Goal: Feedback & Contribution: Contribute content

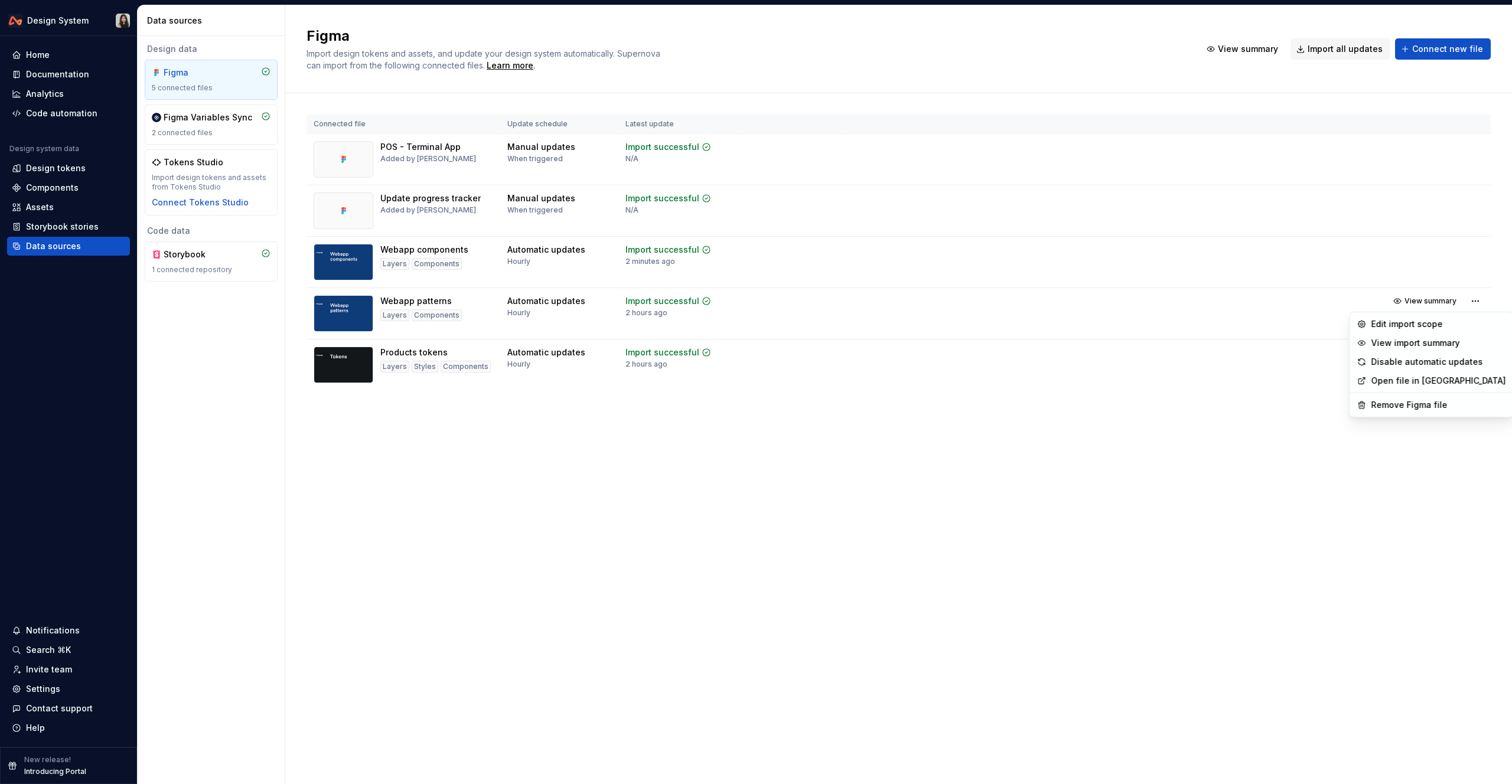
click at [50, 78] on html "Design System Home Documentation Analytics Code automation Design system data D…" at bounding box center [756, 392] width 1512 height 784
click at [50, 78] on div "Documentation" at bounding box center [57, 74] width 63 height 12
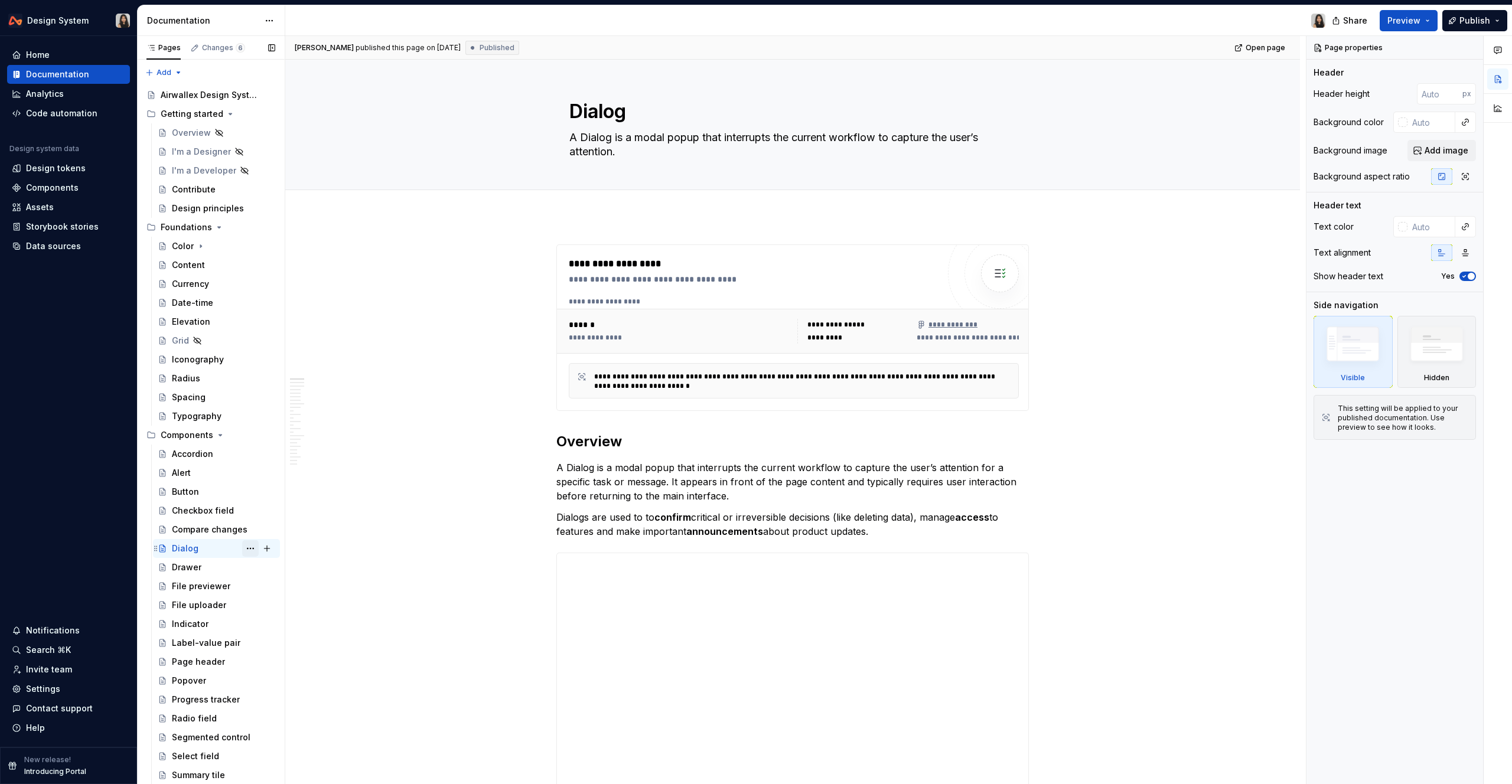
click at [243, 547] on button "Page tree" at bounding box center [250, 548] width 16 height 16
click at [216, 266] on div "Content" at bounding box center [224, 265] width 103 height 16
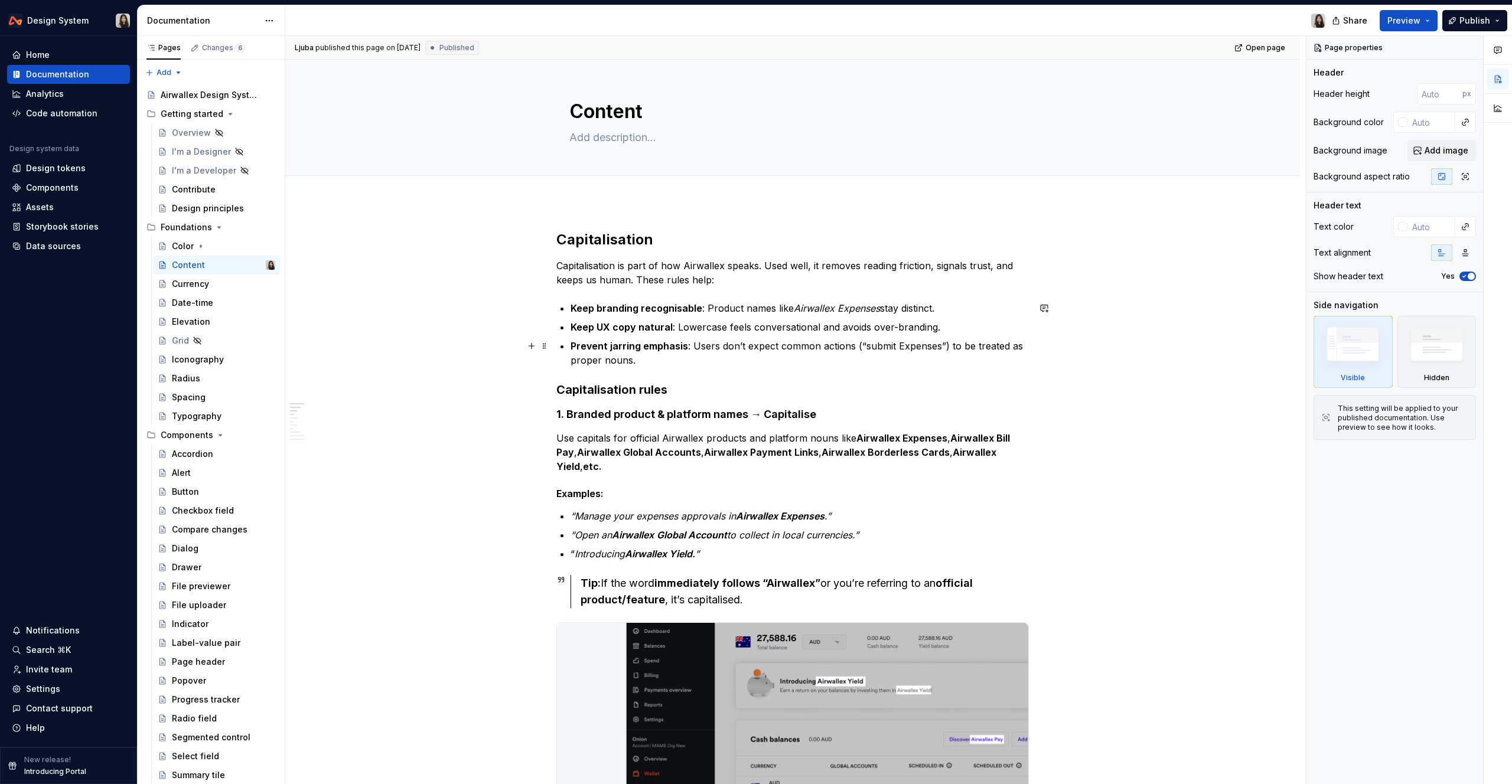
scroll to position [11, 0]
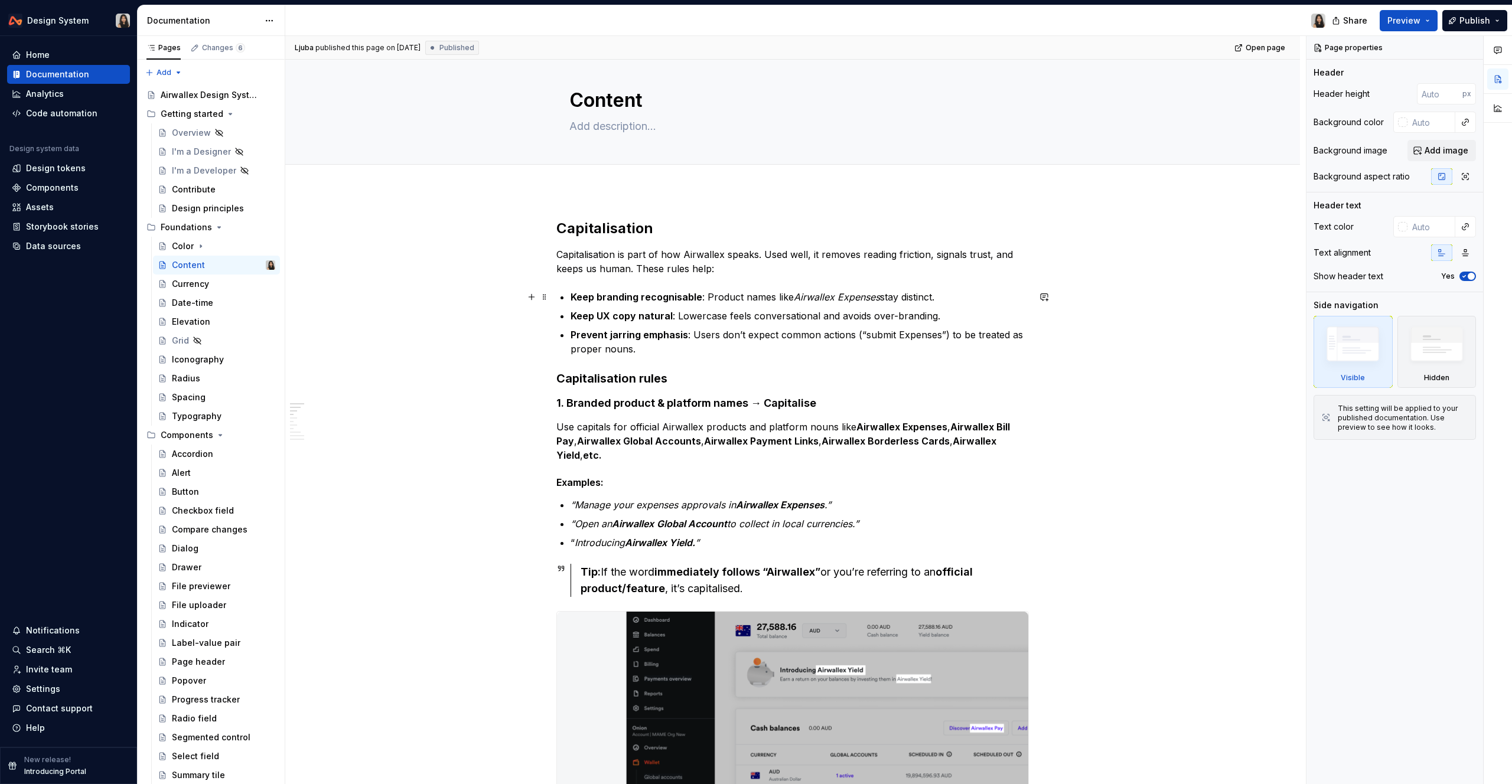
click at [718, 295] on p "Keep branding recognisable : Product names like Airwallex Expenses stay distinc…" at bounding box center [799, 297] width 458 height 14
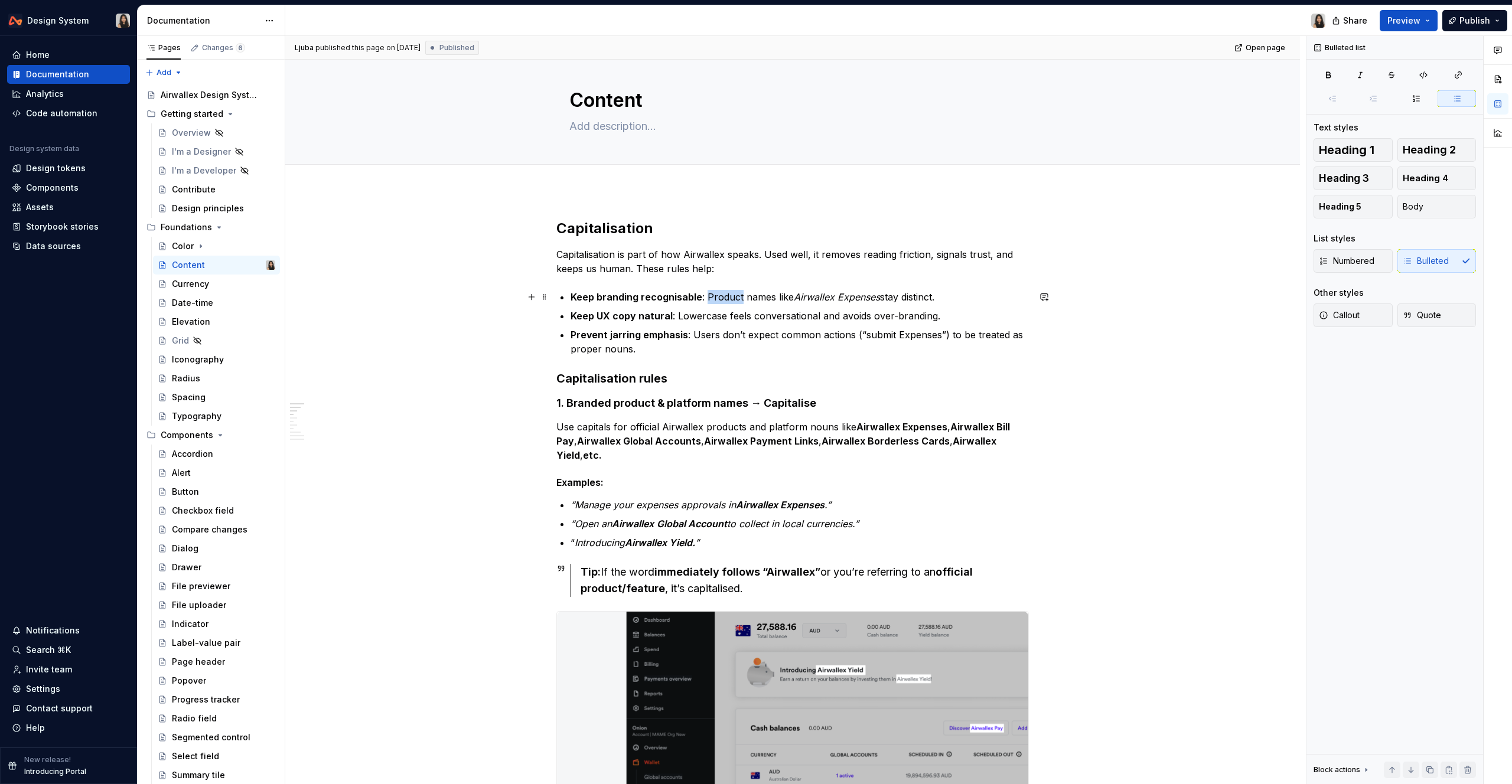
click at [718, 295] on p "Keep branding recognisable : Product names like Airwallex Expenses stay distinc…" at bounding box center [799, 297] width 458 height 14
click at [844, 323] on p "Keep UX copy natural : Lowercase feels conversational and avoids over-branding." at bounding box center [799, 315] width 458 height 14
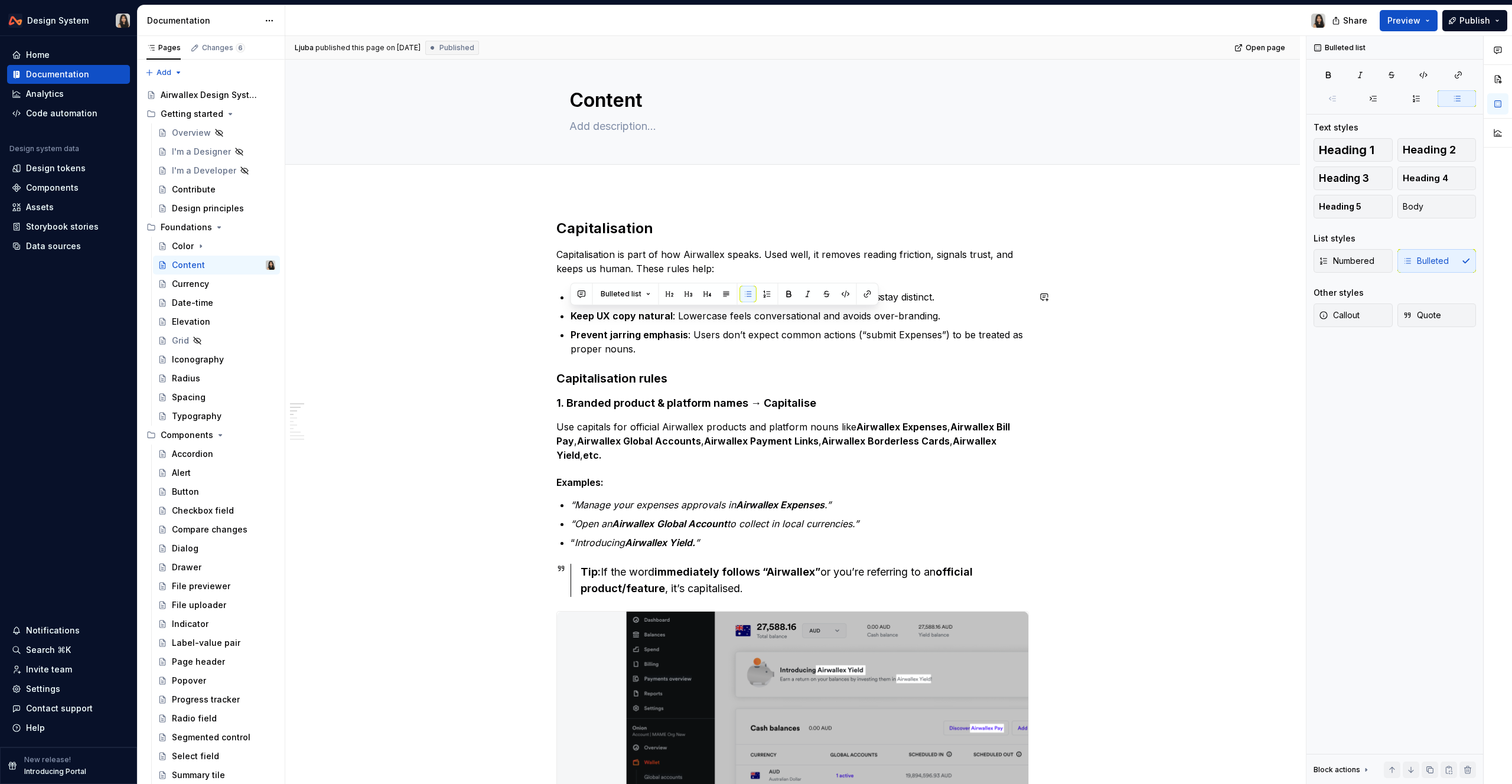
click at [689, 330] on p "Prevent jarring emphasis : Users don’t expect common actions (“submit Expenses”…" at bounding box center [799, 342] width 458 height 28
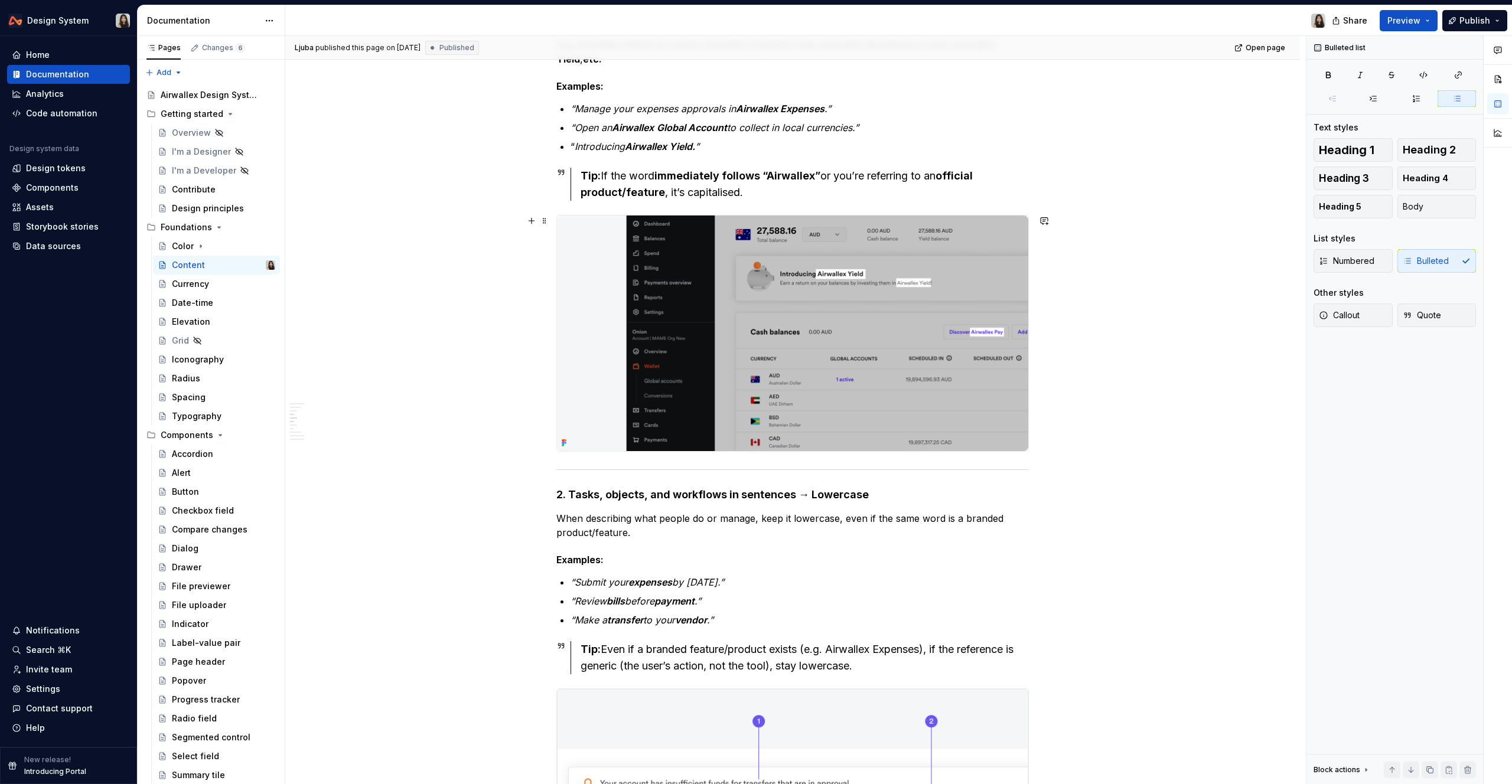
scroll to position [412, 0]
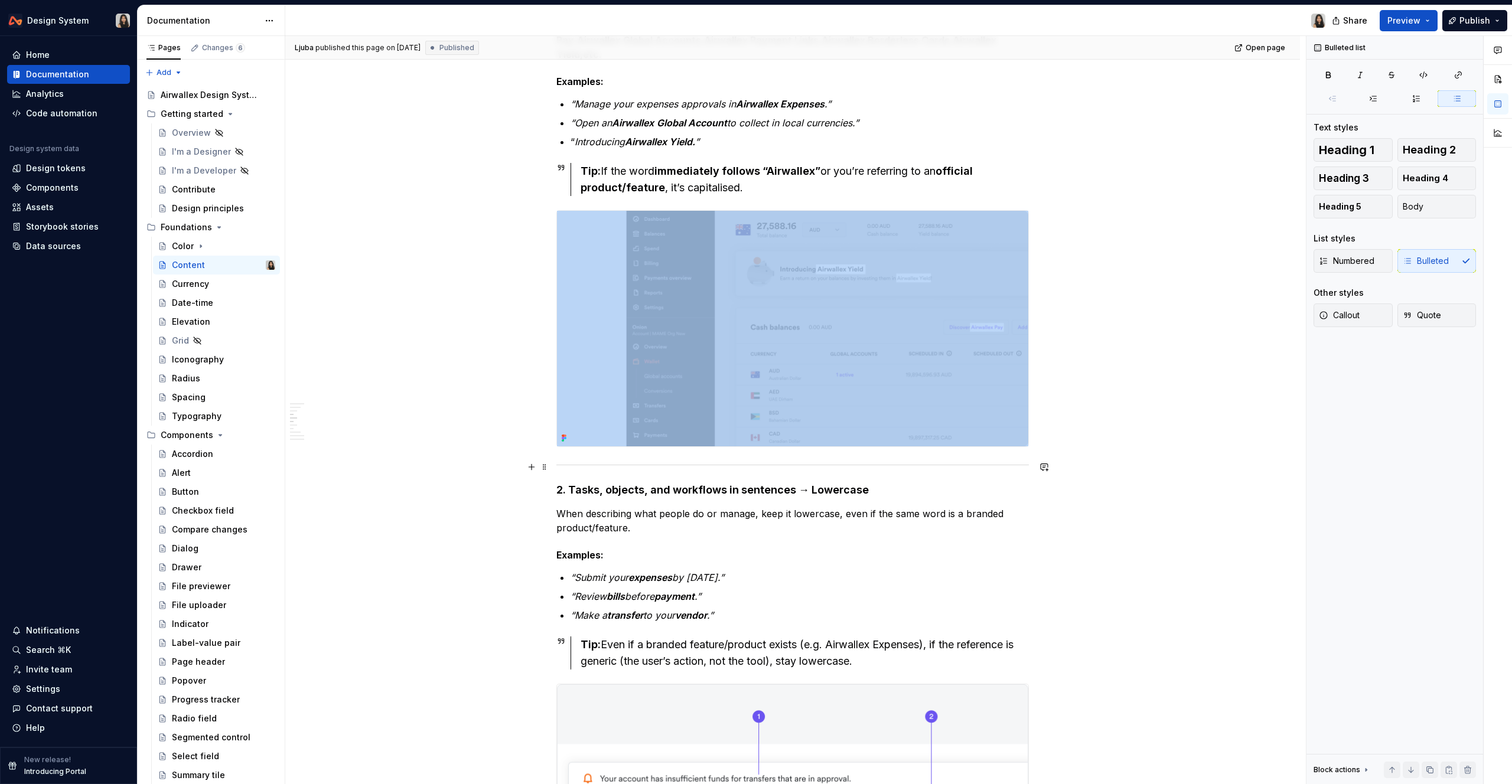
click at [662, 465] on div at bounding box center [793, 465] width 472 height 8
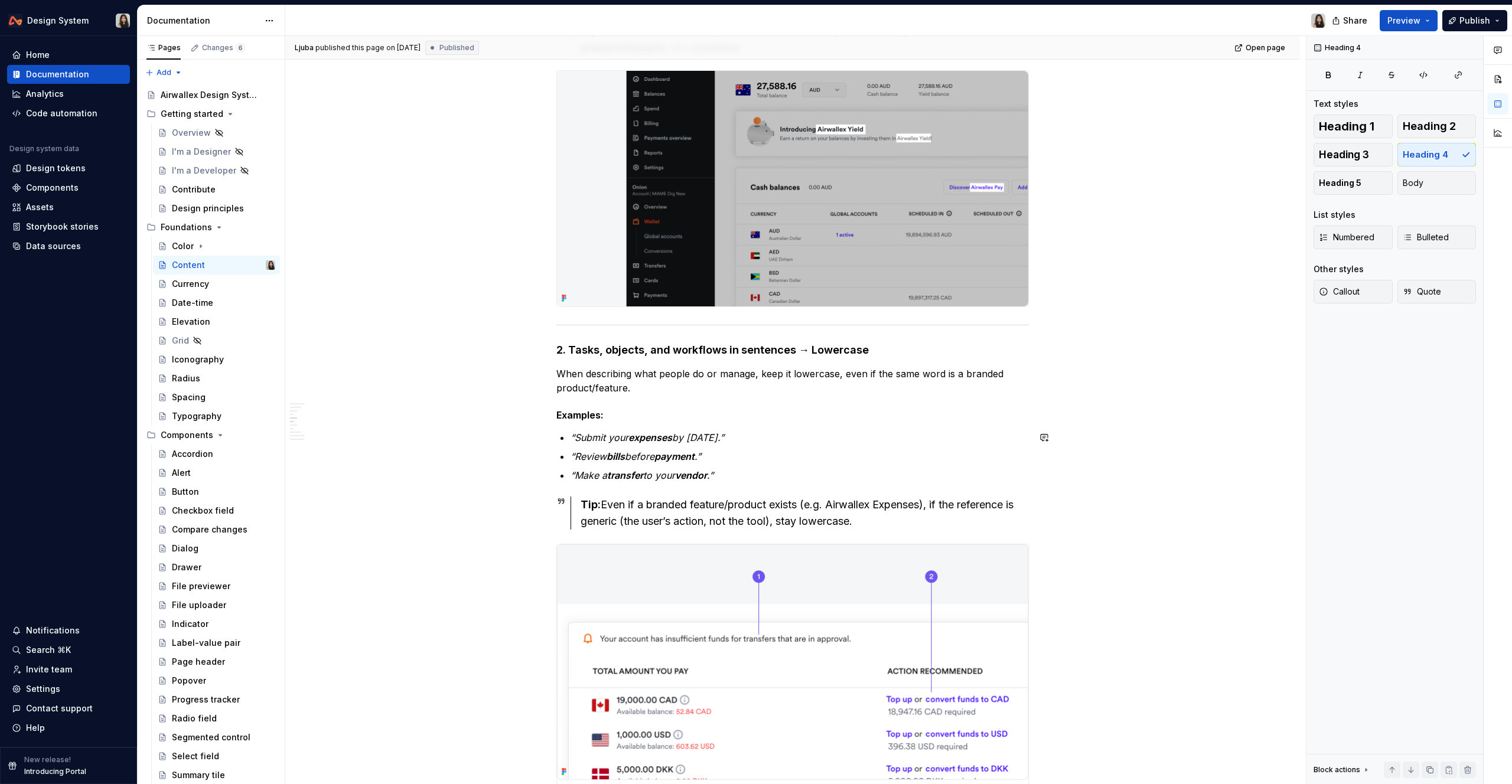
scroll to position [553, 0]
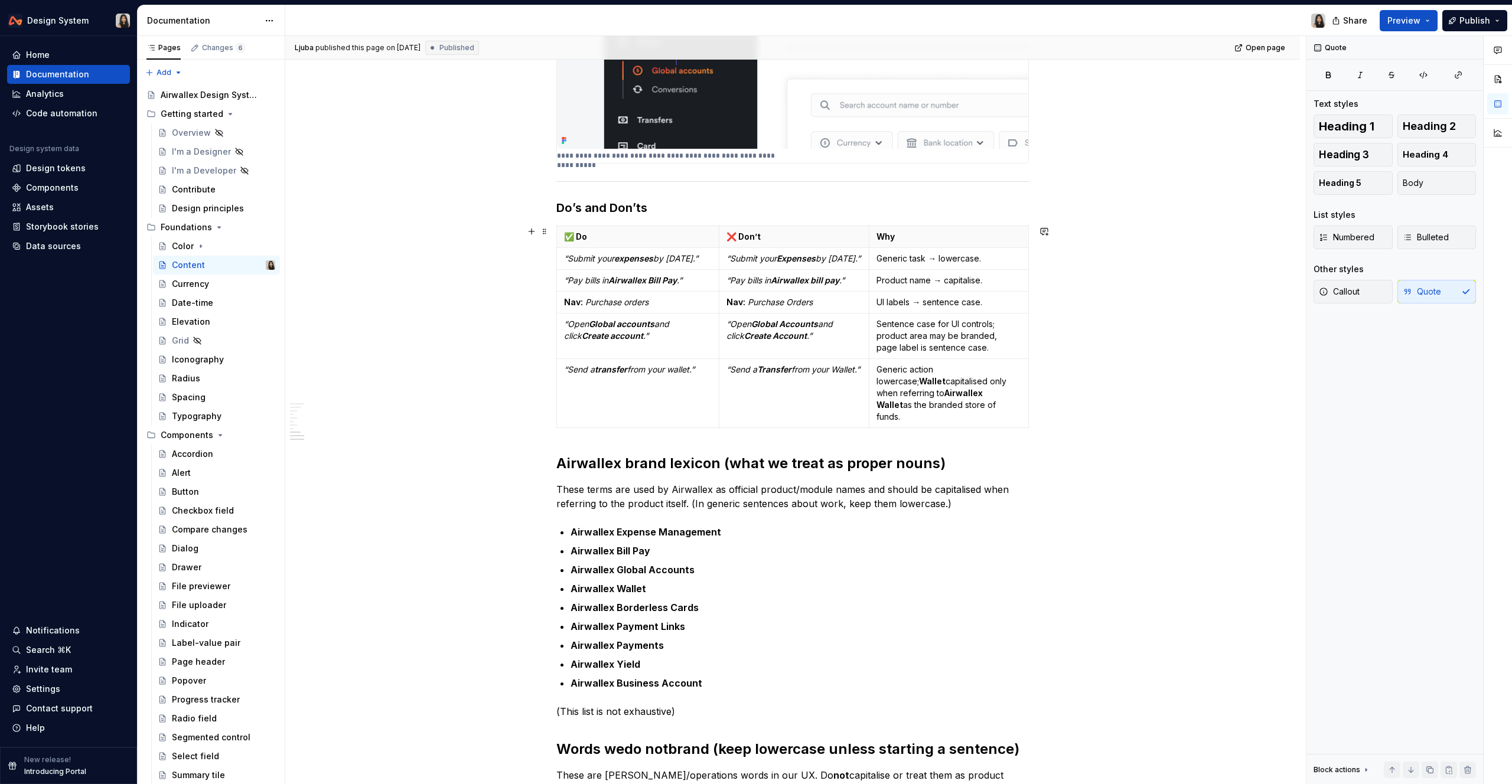
scroll to position [1610, 0]
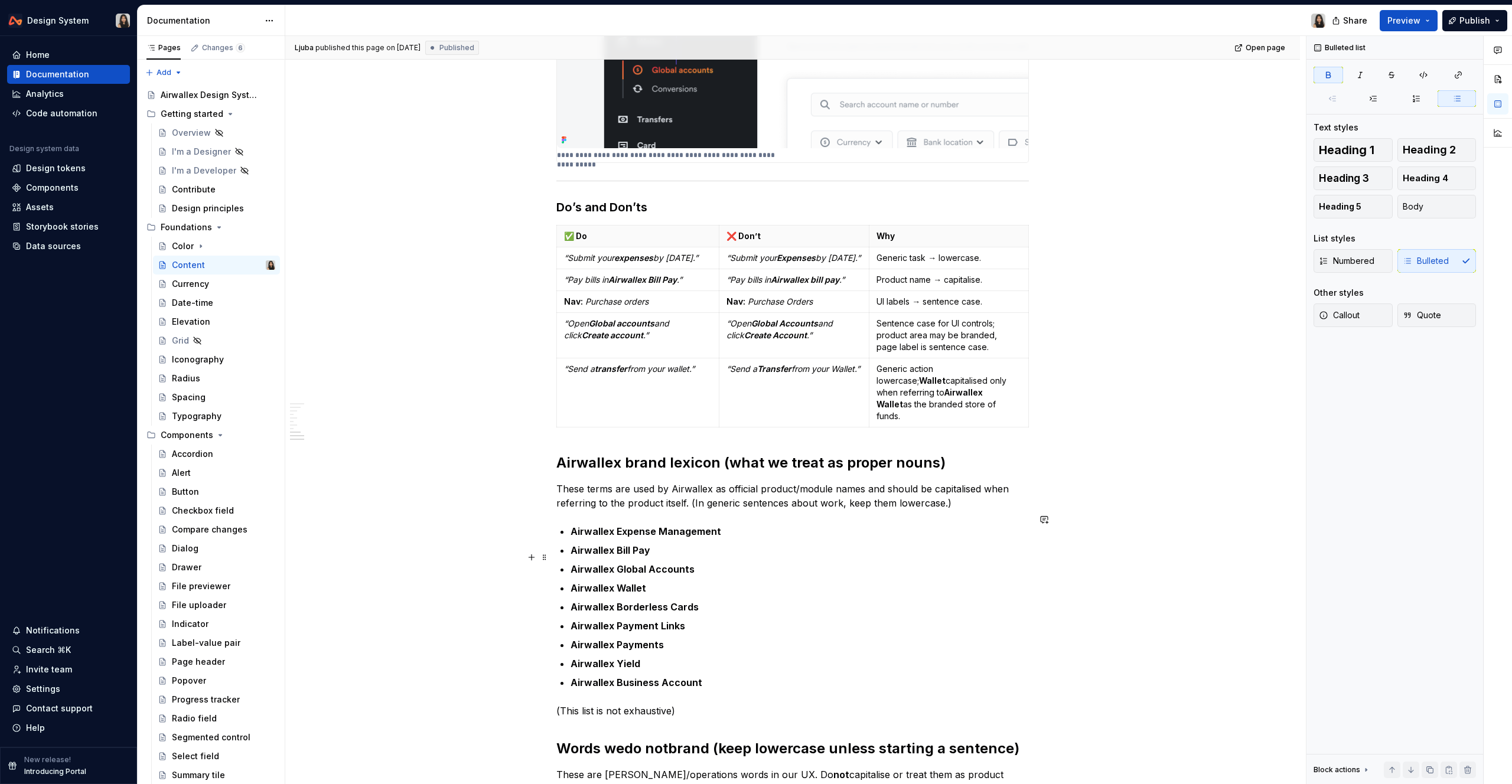
click at [663, 564] on strong "Airwallex Global Accounts" at bounding box center [632, 570] width 124 height 12
click at [585, 332] on em "Create account" at bounding box center [613, 335] width 62 height 10
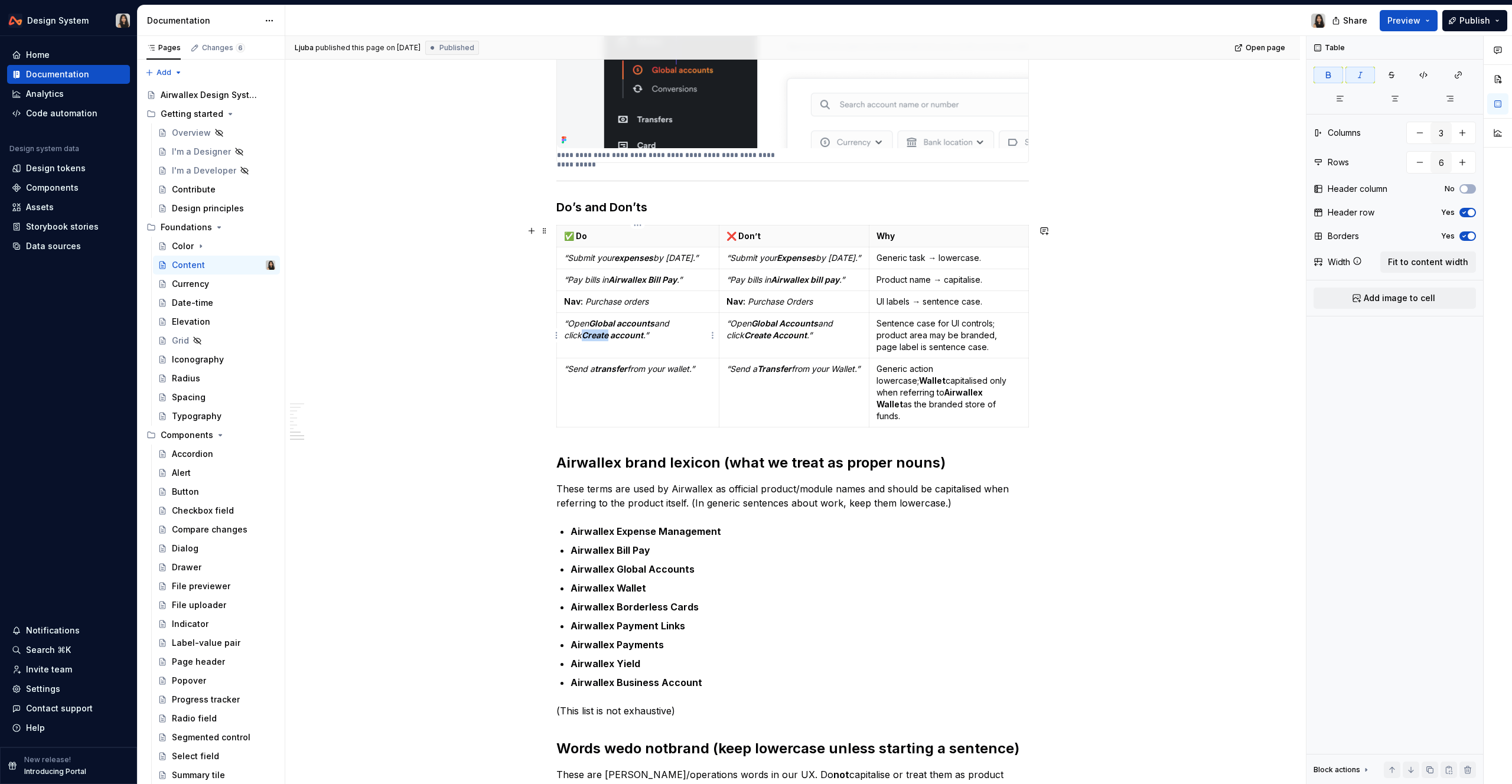
click at [585, 332] on em "Create account" at bounding box center [613, 335] width 62 height 10
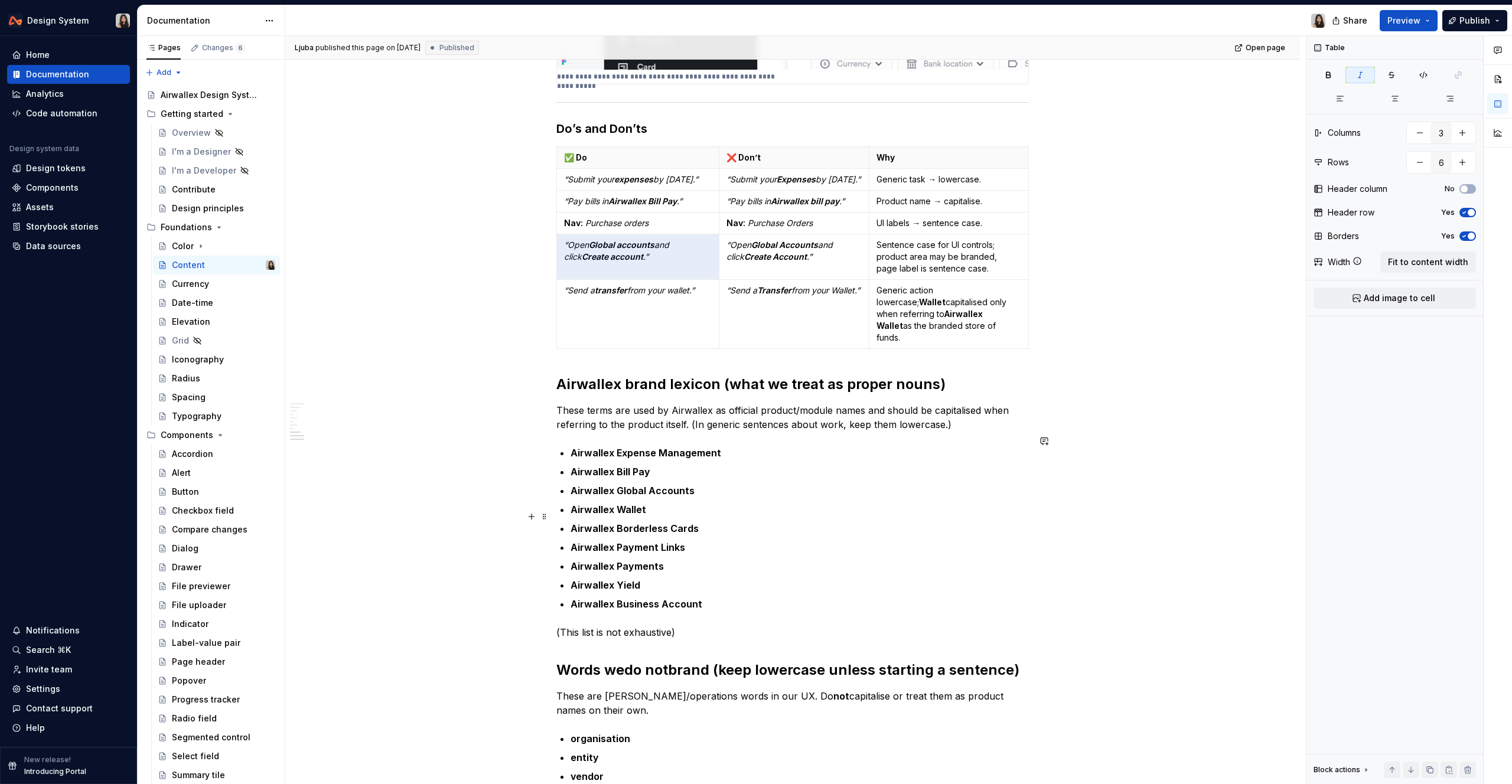
scroll to position [1679, 0]
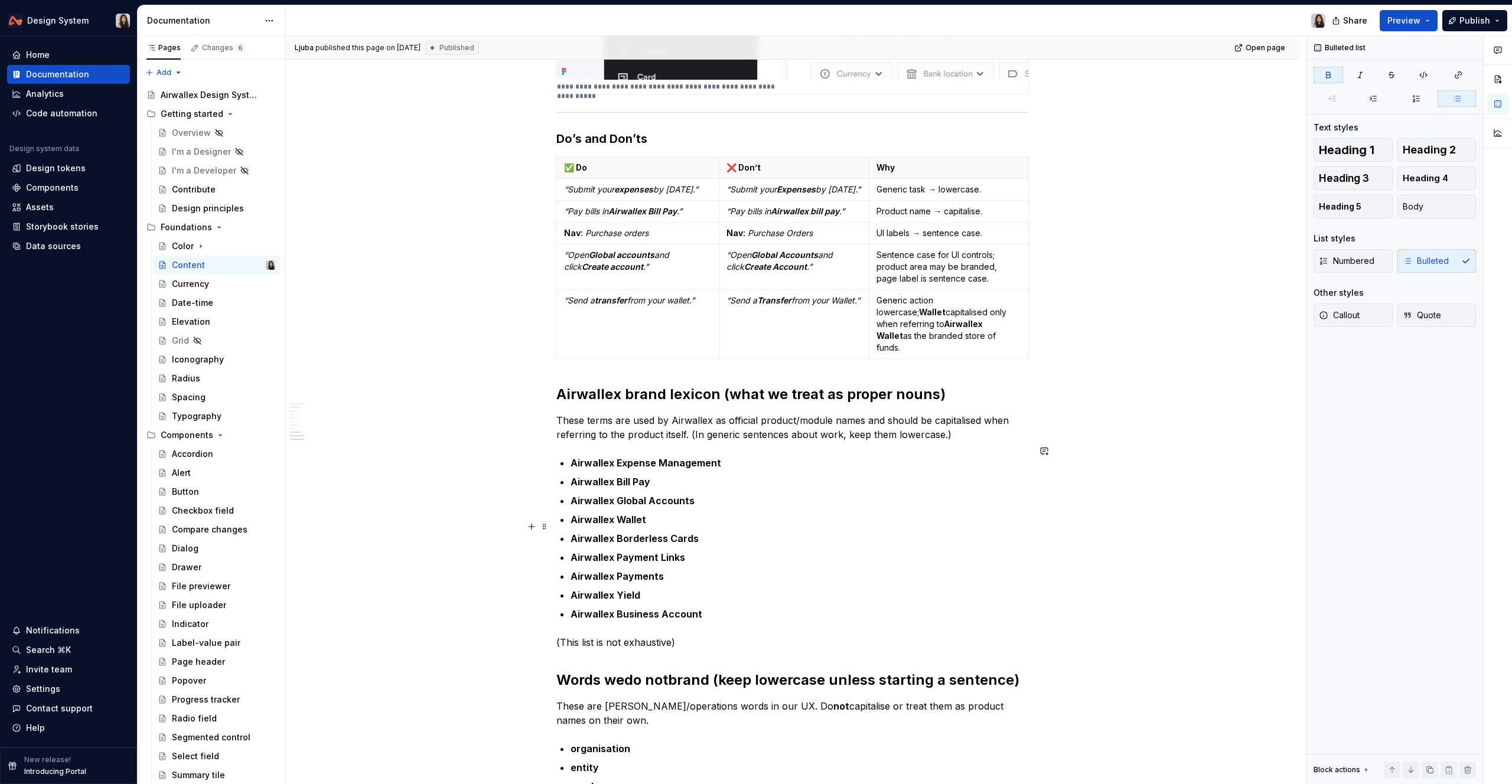
click at [827, 532] on p "Airwallex Borderless Cards" at bounding box center [799, 538] width 458 height 14
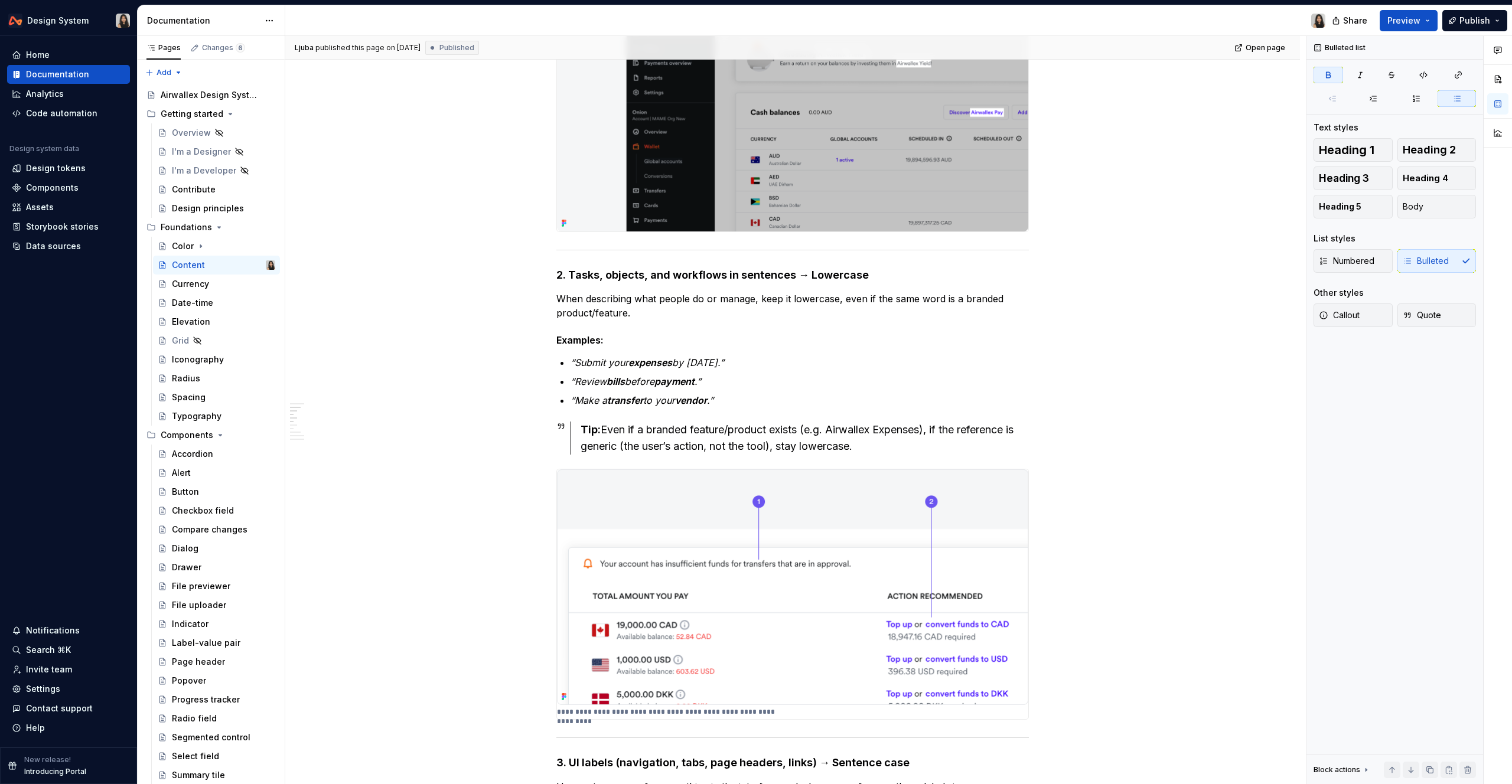
scroll to position [0, 0]
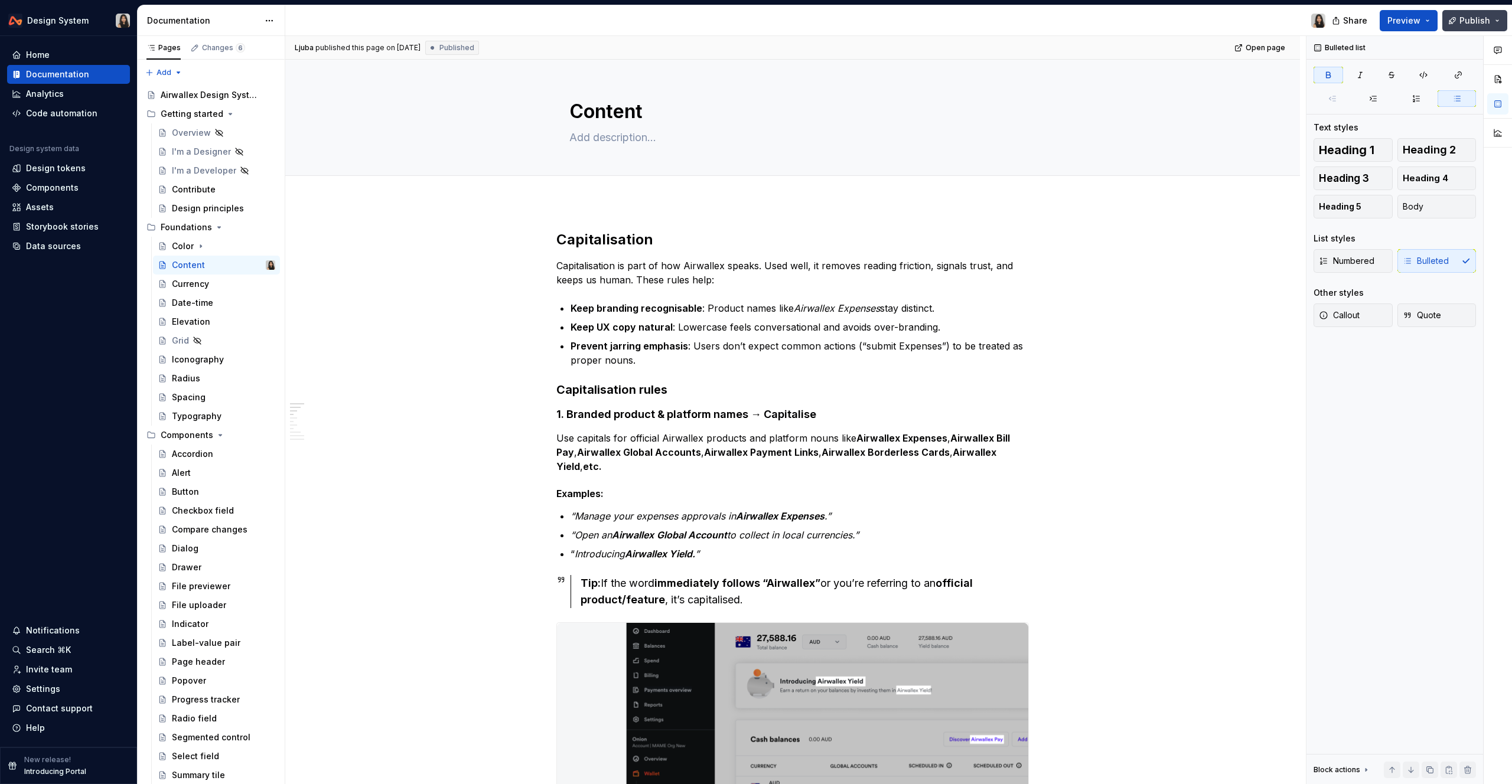
click at [1020, 10] on button "Publish" at bounding box center [1475, 21] width 65 height 21
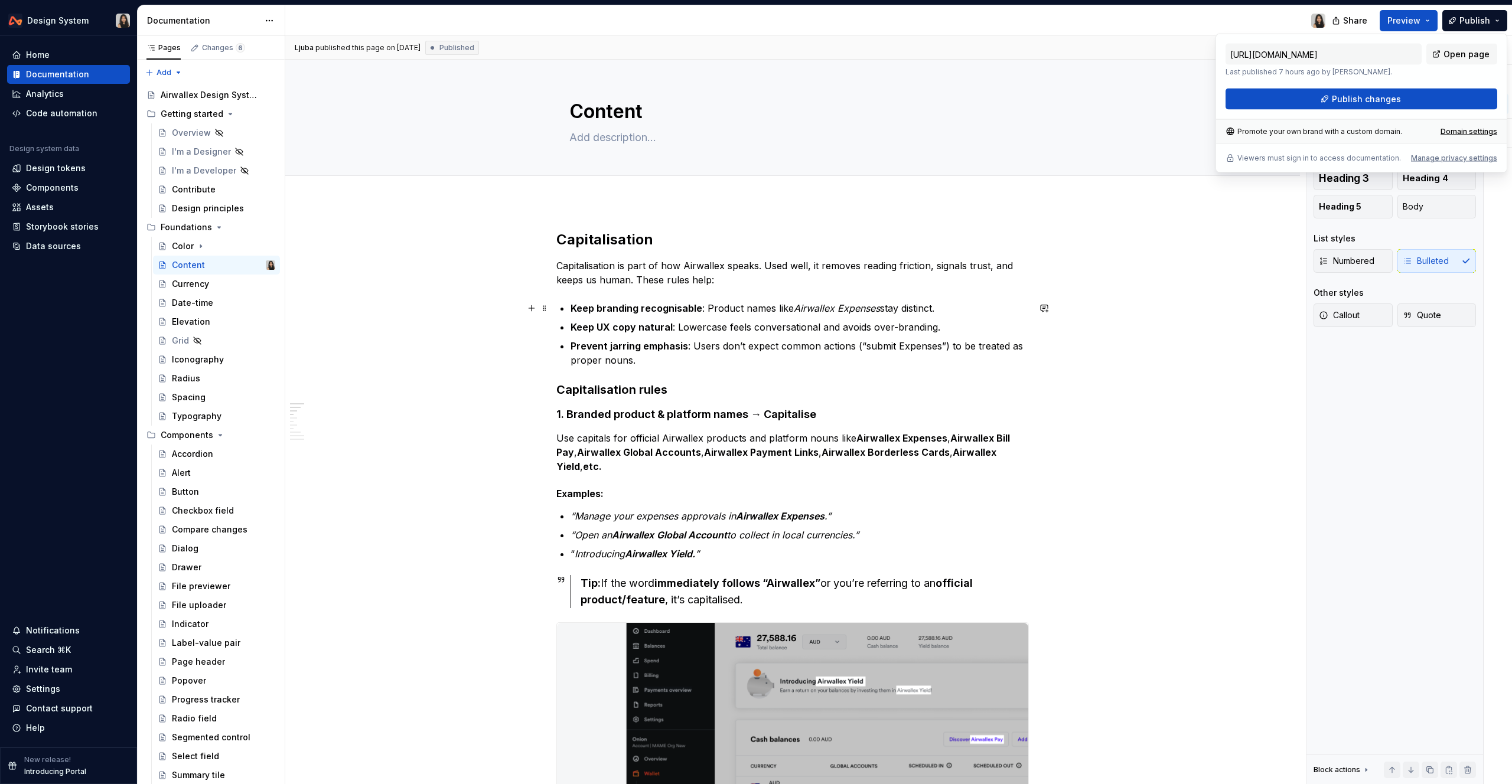
drag, startPoint x: 1442, startPoint y: 100, endPoint x: 1139, endPoint y: 324, distance: 376.8
click at [1020, 324] on body "Design System Home Documentation Analytics Code automation Design system data D…" at bounding box center [756, 392] width 1512 height 784
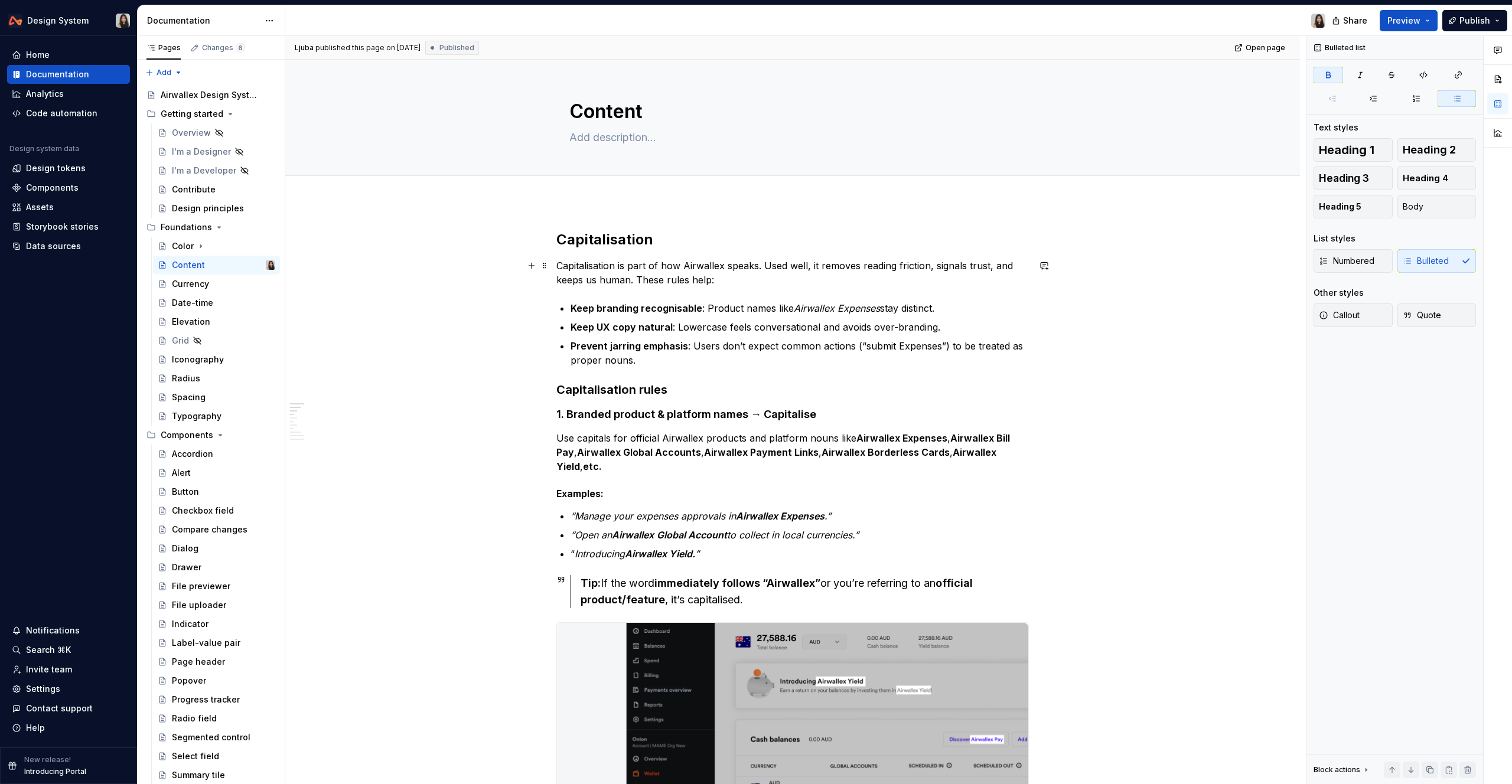
click at [663, 270] on p "Capitalisation is part of how Airwallex speaks. Used well, it removes reading f…" at bounding box center [793, 272] width 472 height 28
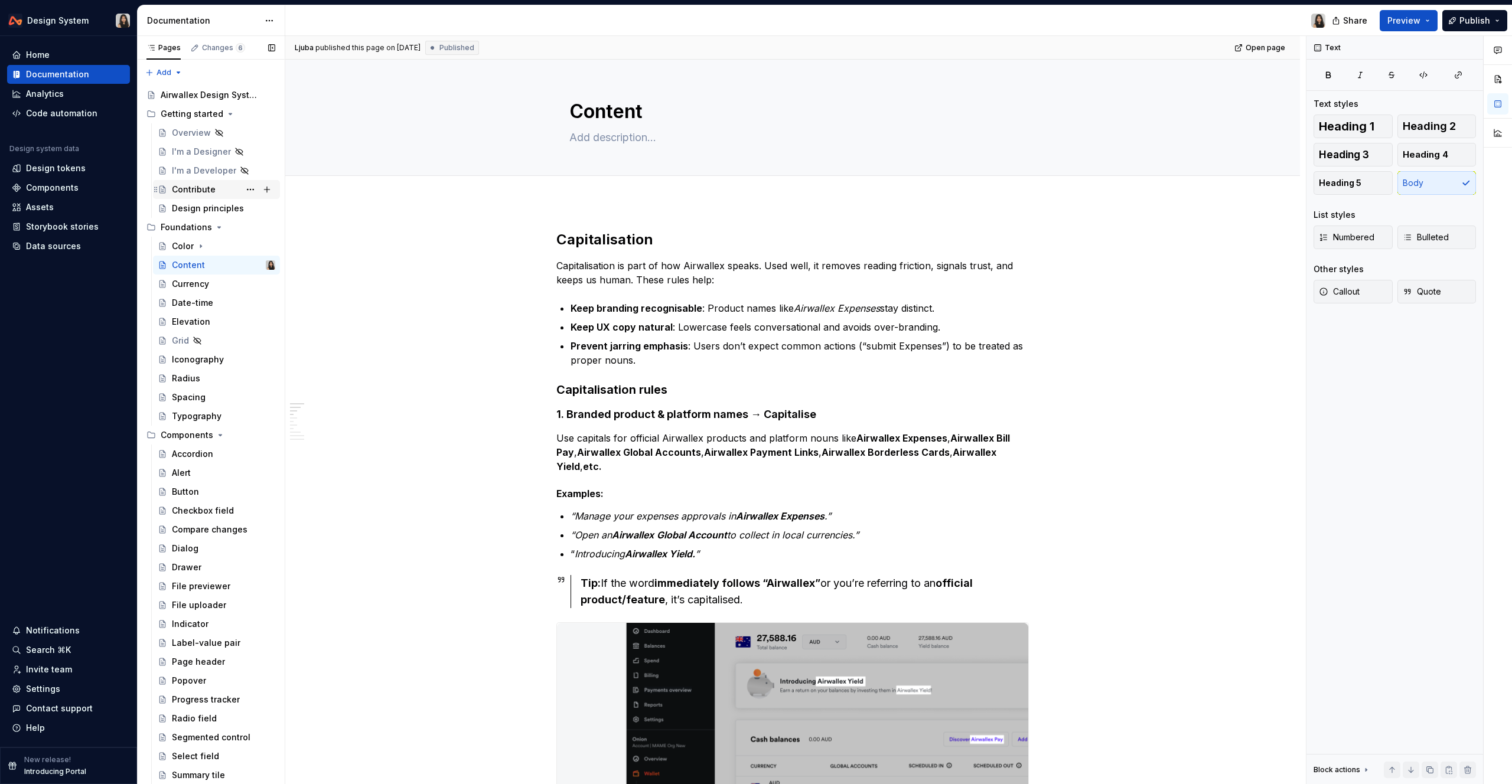
click at [179, 191] on div "Contribute" at bounding box center [194, 190] width 43 height 12
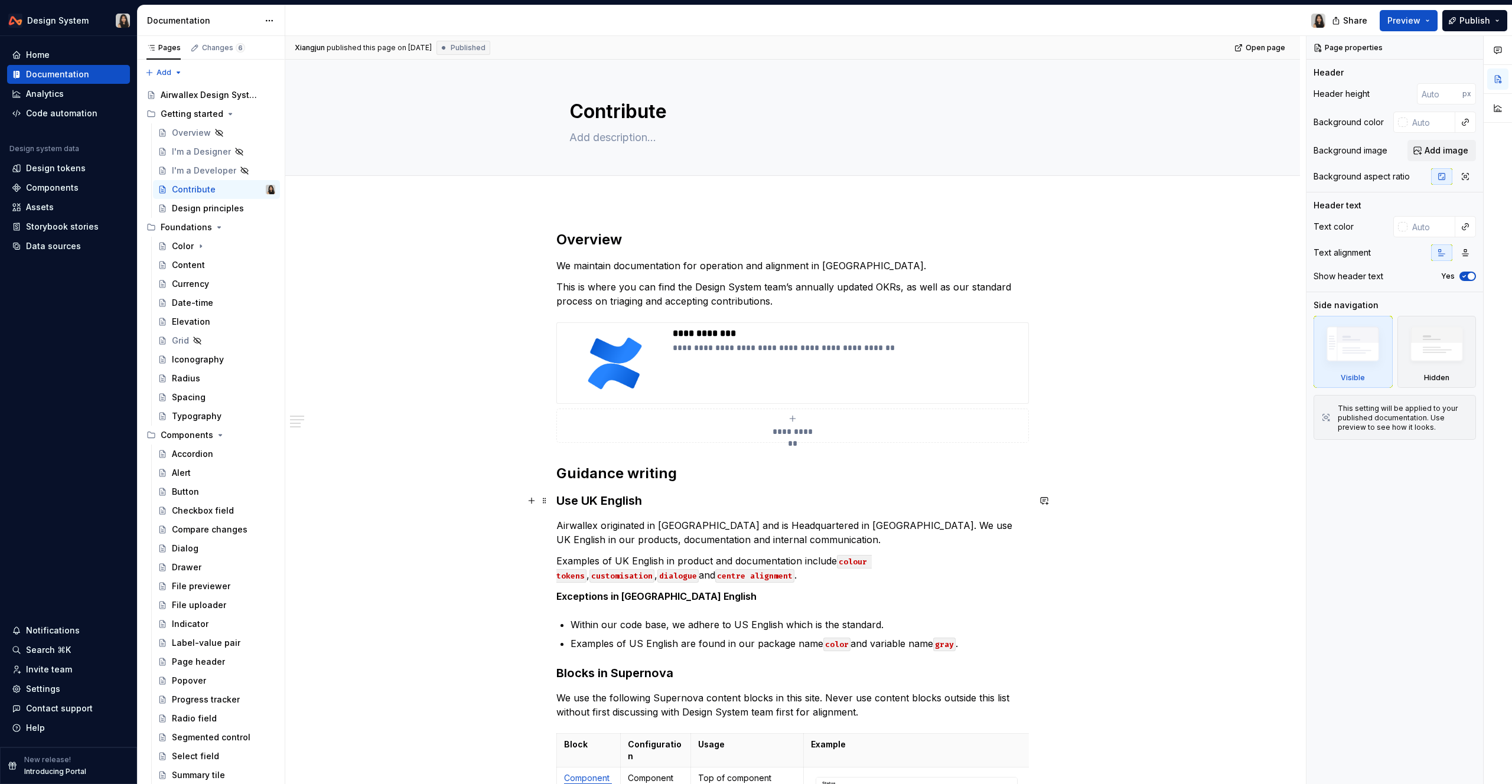
click at [626, 495] on h3 "Use UK English" at bounding box center [793, 500] width 472 height 16
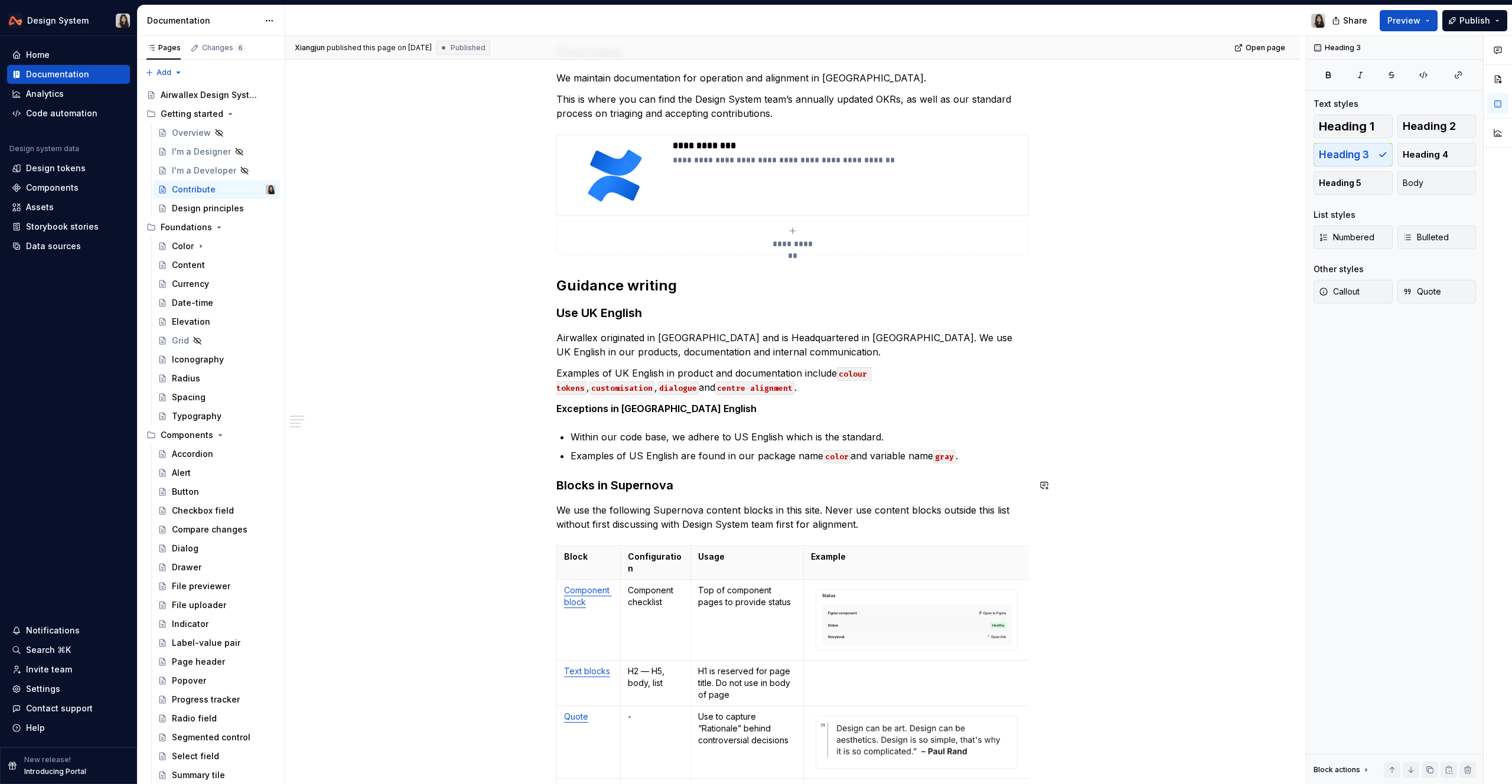
scroll to position [189, 0]
click at [639, 420] on div "**********" at bounding box center [793, 764] width 472 height 1446
click at [651, 350] on p "Airwallex originated in [GEOGRAPHIC_DATA] and is Headquartered in [GEOGRAPHIC_D…" at bounding box center [793, 344] width 472 height 28
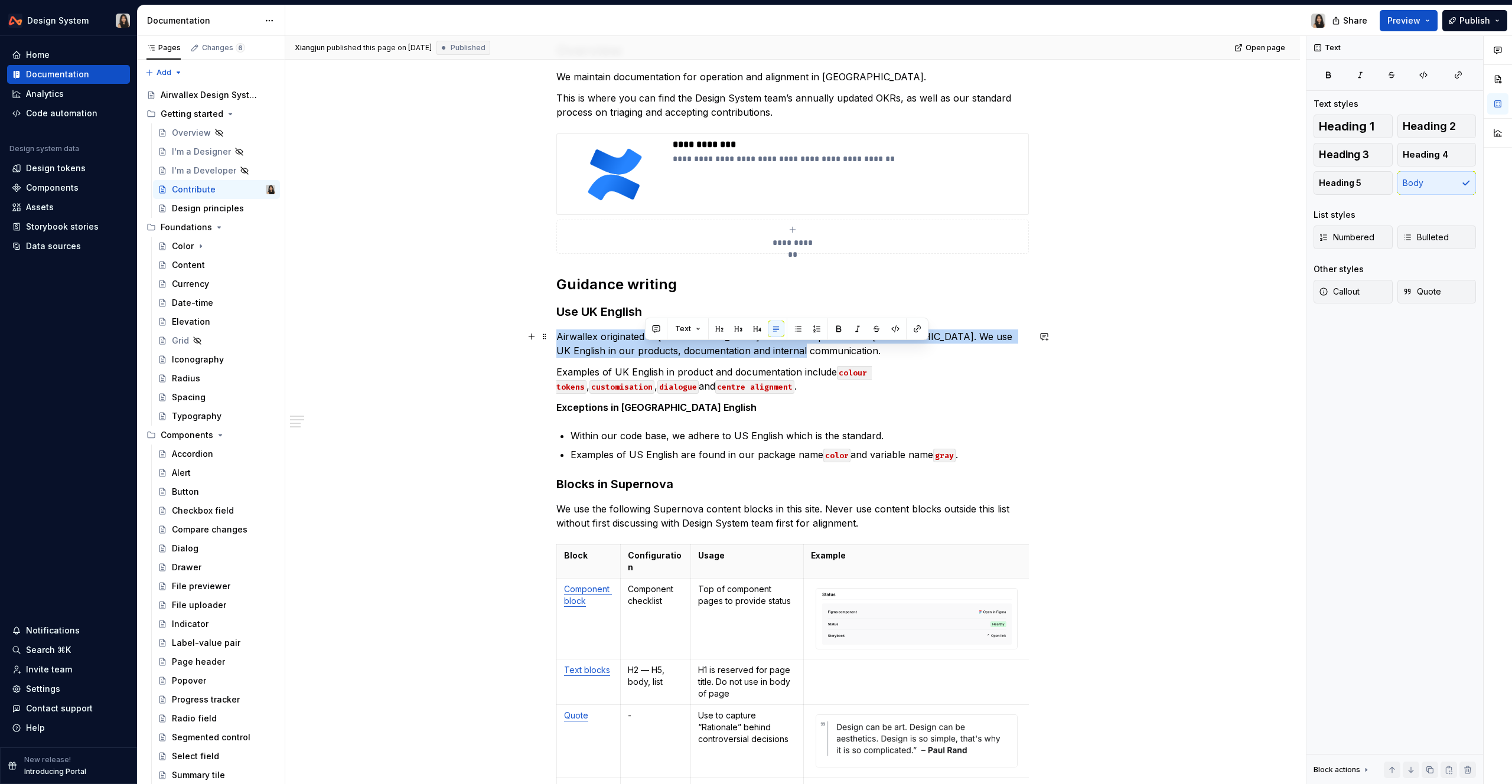
click at [651, 350] on p "Airwallex originated in [GEOGRAPHIC_DATA] and is Headquartered in [GEOGRAPHIC_D…" at bounding box center [793, 344] width 472 height 28
click at [732, 368] on p "Examples of UK English in product and documentation include colour tokens , cus…" at bounding box center [793, 379] width 472 height 28
click at [732, 411] on p "Exceptions in [GEOGRAPHIC_DATA] English" at bounding box center [793, 407] width 472 height 14
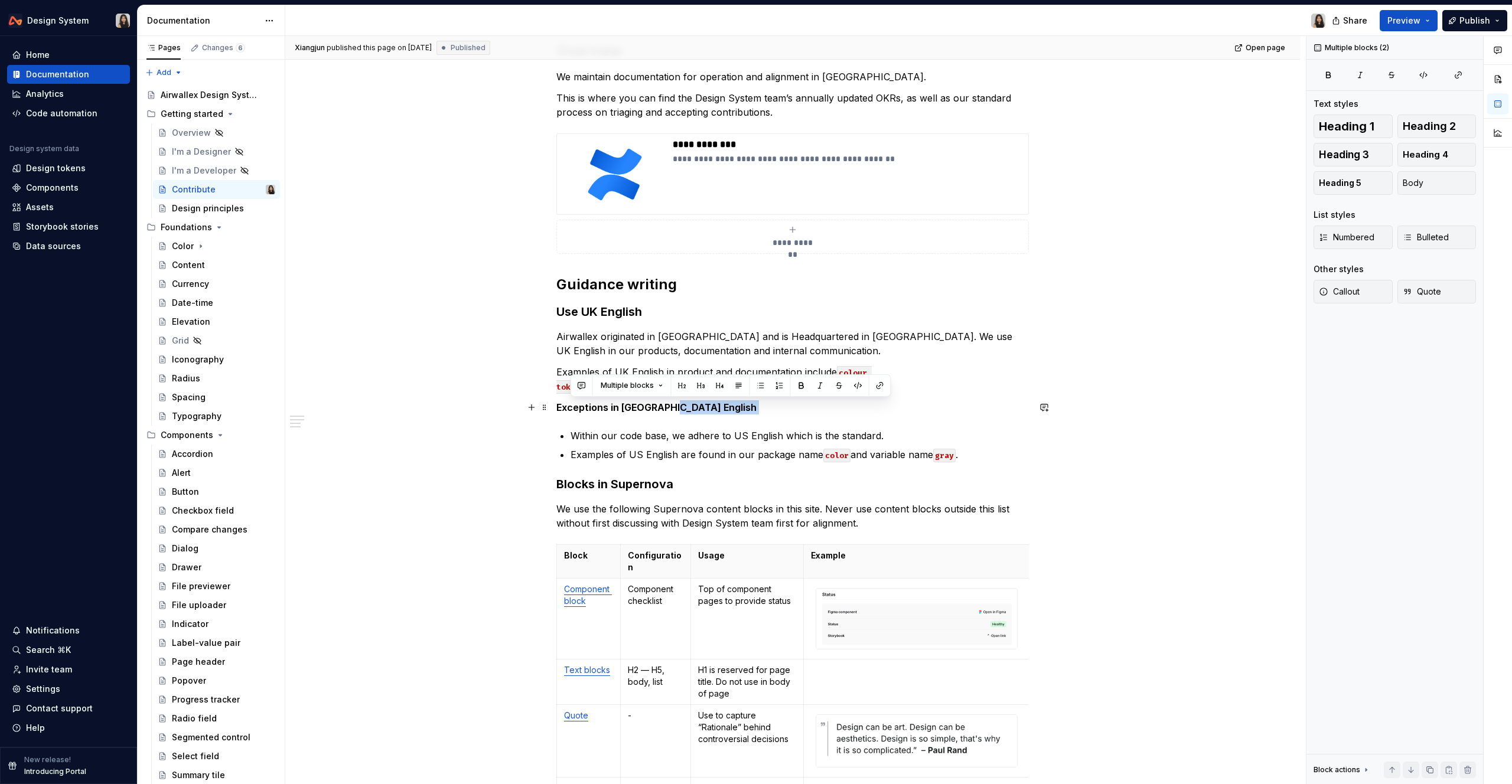
click at [732, 411] on p "Exceptions in [GEOGRAPHIC_DATA] English" at bounding box center [793, 407] width 472 height 14
click at [732, 466] on div "**********" at bounding box center [793, 764] width 472 height 1446
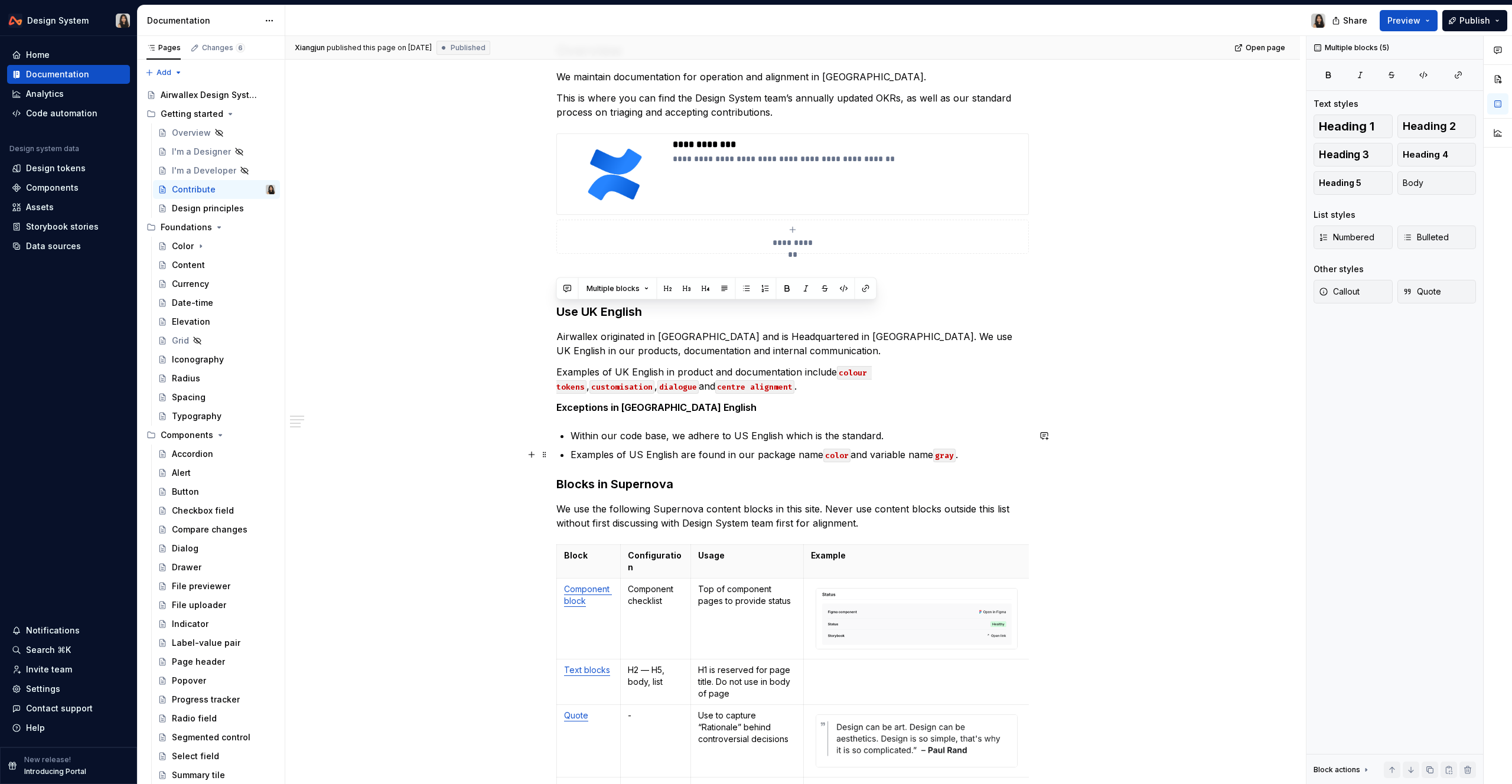
drag, startPoint x: 558, startPoint y: 314, endPoint x: 994, endPoint y: 457, distance: 458.9
click at [994, 457] on div "**********" at bounding box center [793, 764] width 472 height 1446
copy div "Use UK English Airwallex originated in [GEOGRAPHIC_DATA] and is Headquartered i…"
click at [994, 457] on p "Examples of US English are found in our package name color and variable name gr…" at bounding box center [799, 454] width 458 height 14
drag, startPoint x: 558, startPoint y: 313, endPoint x: 986, endPoint y: 460, distance: 452.5
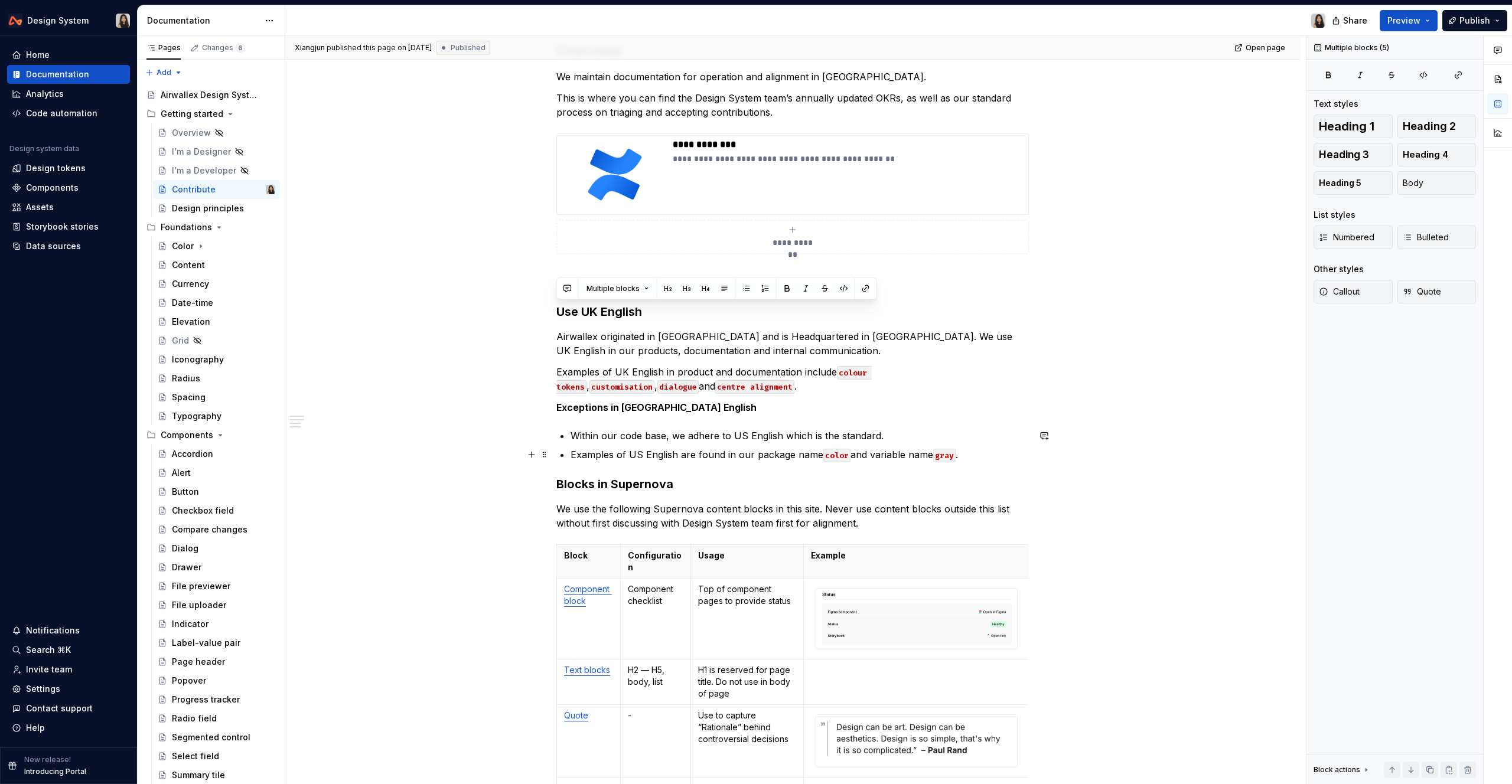
click at [986, 460] on div "**********" at bounding box center [793, 764] width 472 height 1446
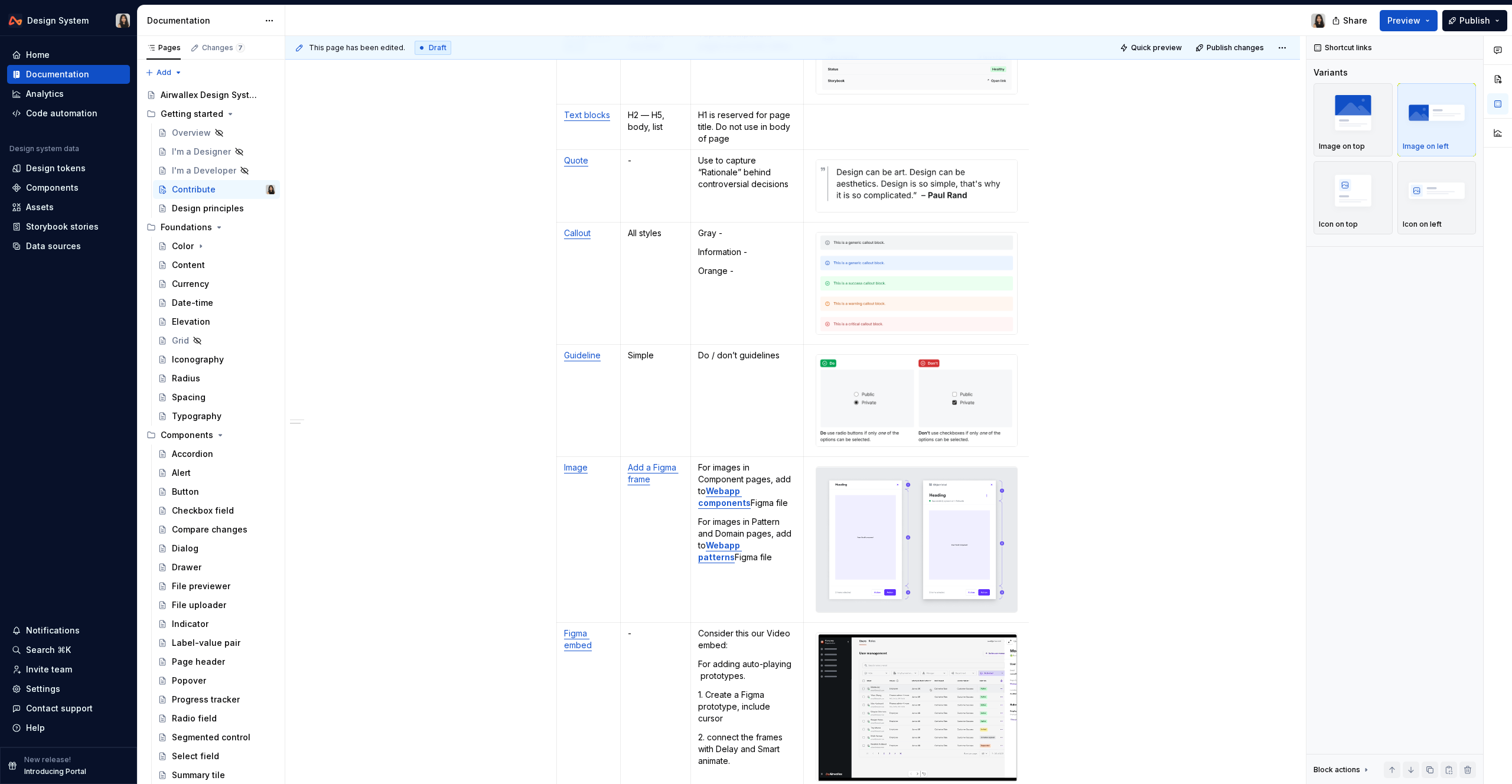
scroll to position [812, 0]
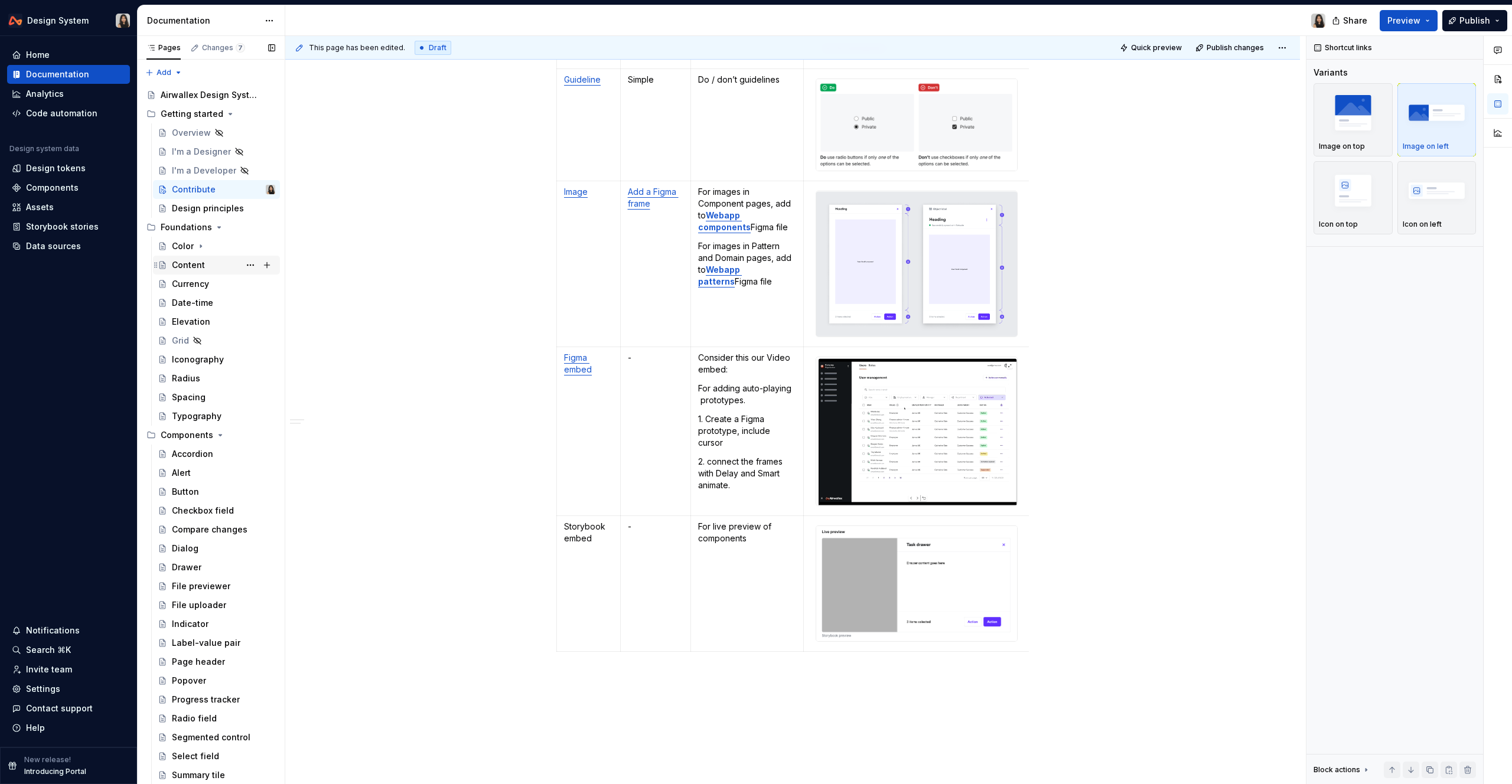
click at [208, 263] on div "Content" at bounding box center [224, 265] width 103 height 16
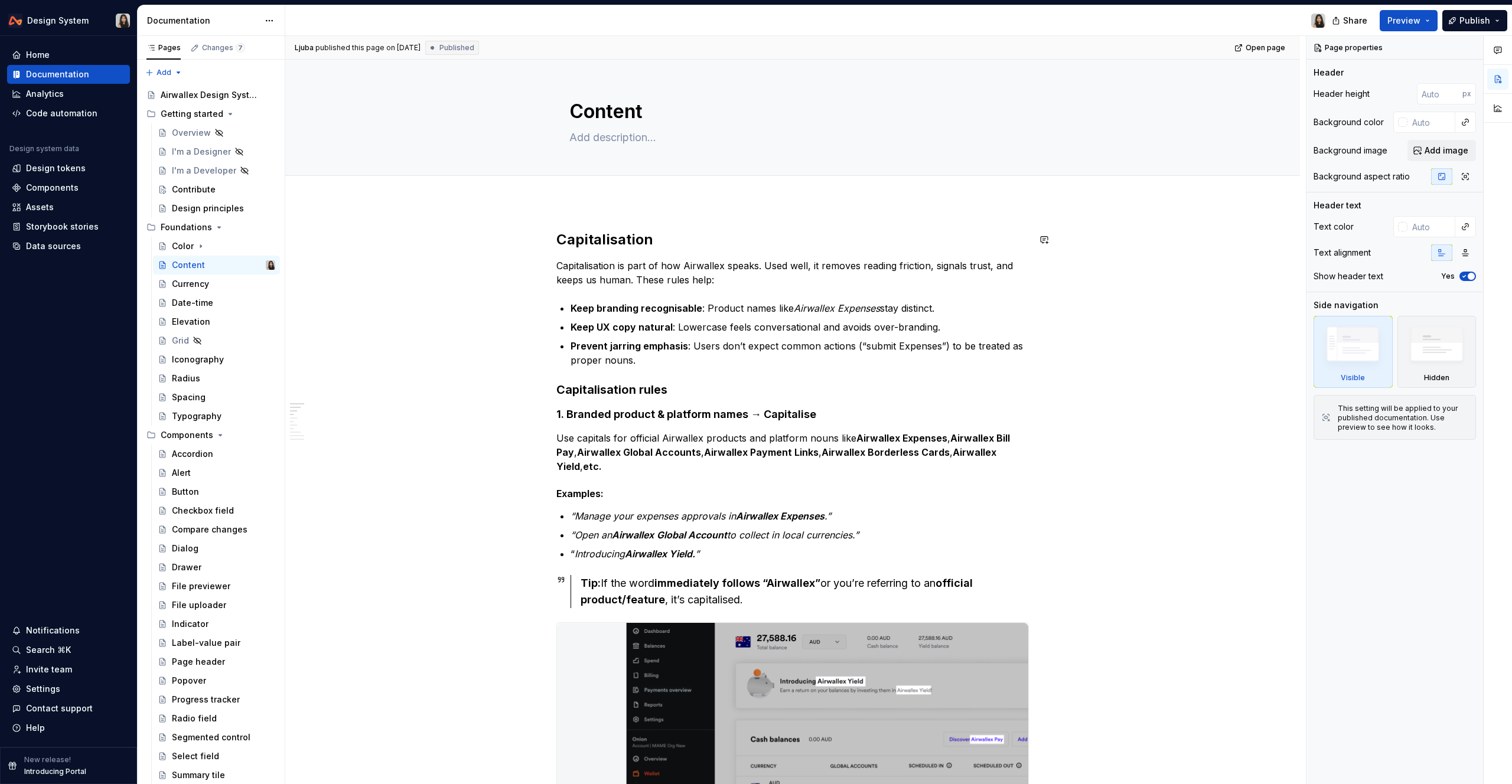
click at [655, 235] on h2 "Capitalisation" at bounding box center [793, 239] width 472 height 19
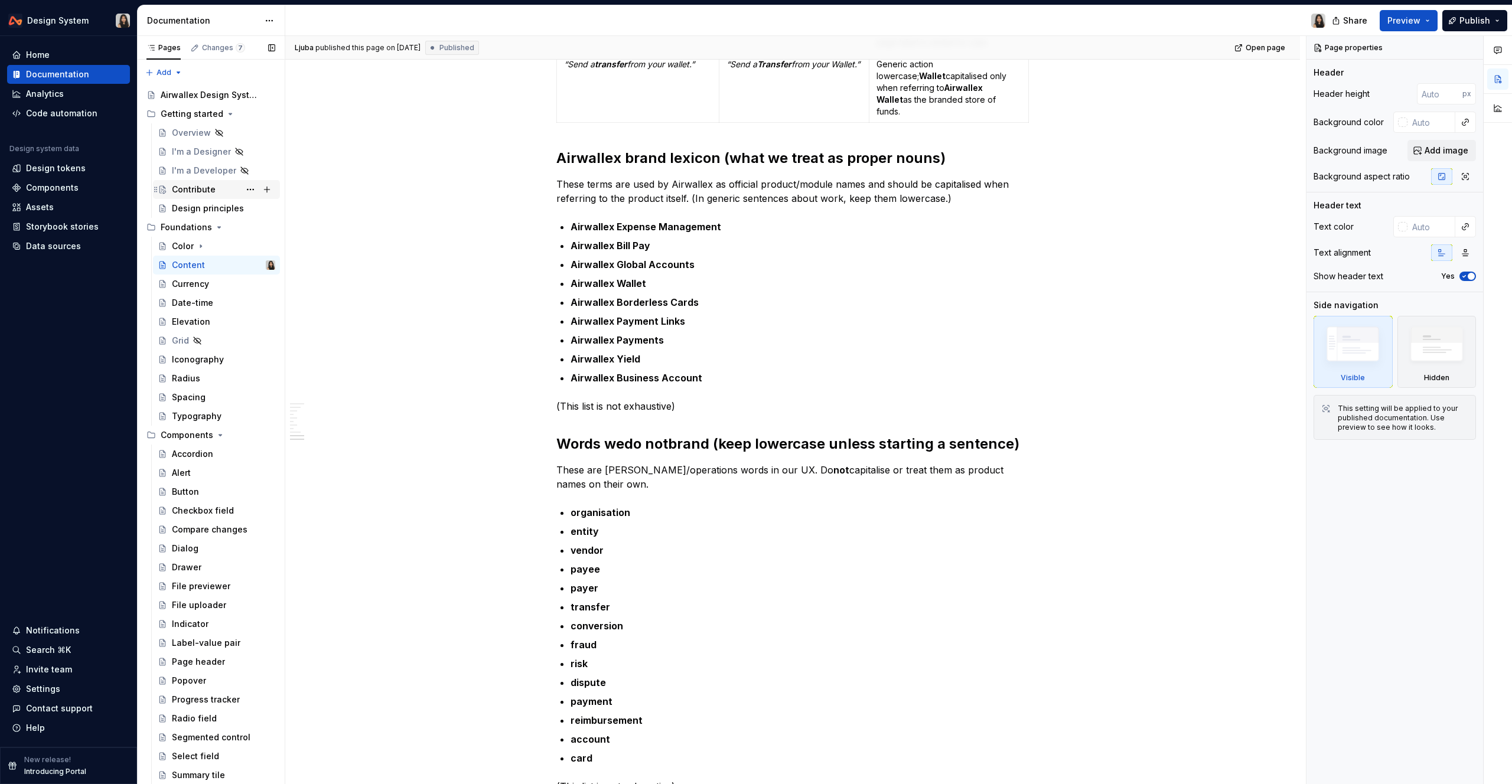
click at [212, 191] on div "Contribute" at bounding box center [194, 190] width 43 height 12
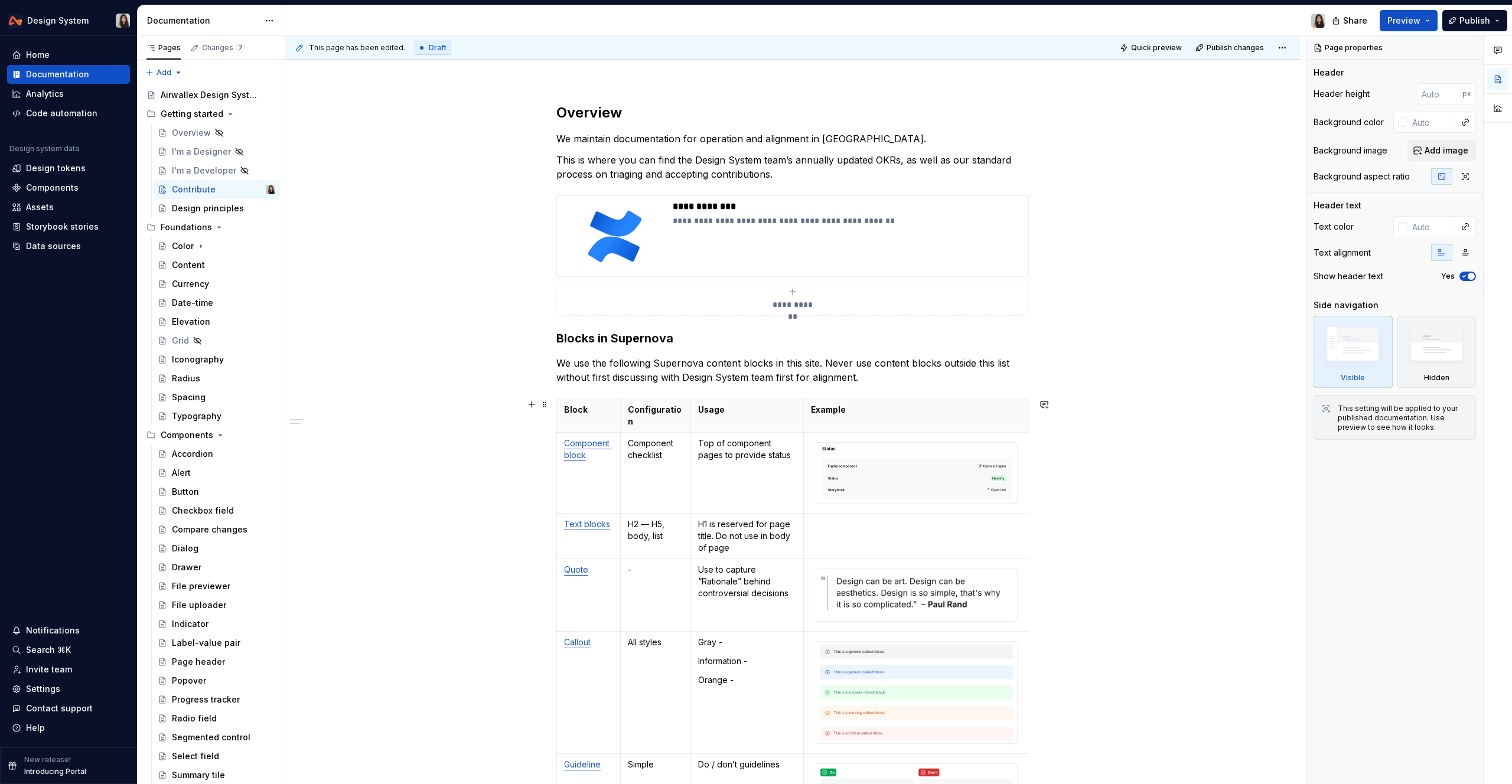
scroll to position [129, 0]
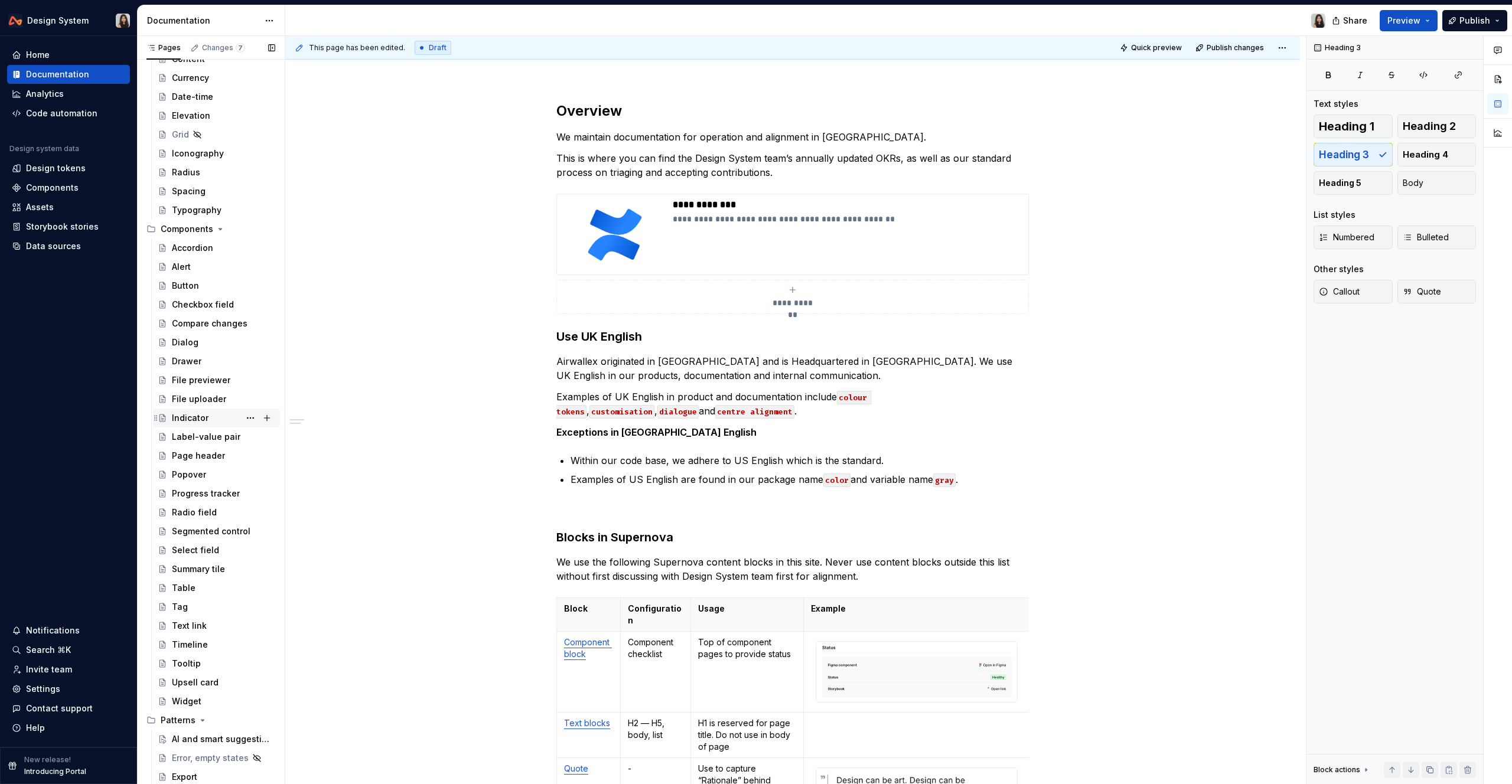
scroll to position [217, 0]
click at [208, 585] on div "Timeline" at bounding box center [224, 634] width 103 height 16
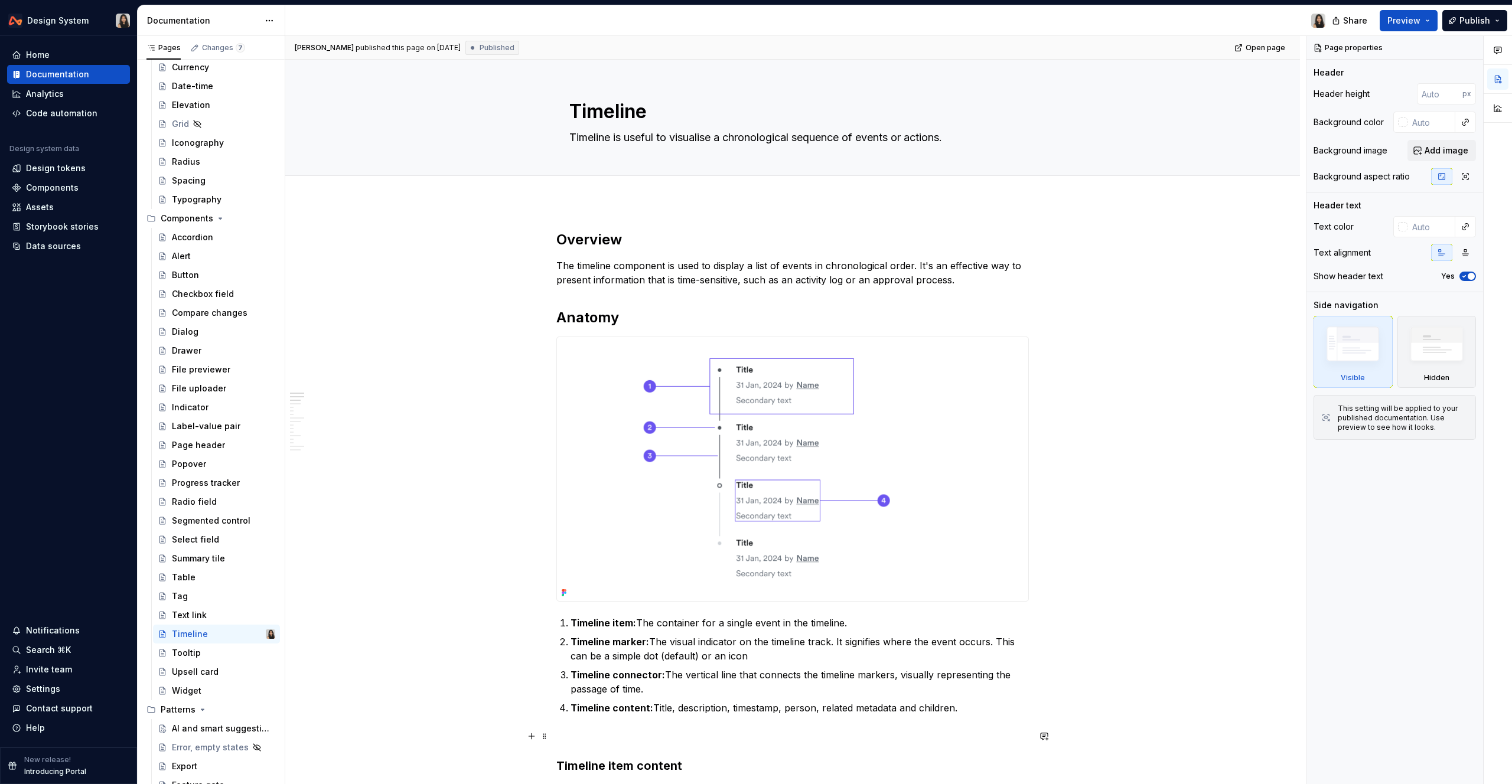
type textarea "*"
